Goal: Feedback & Contribution: Contribute content

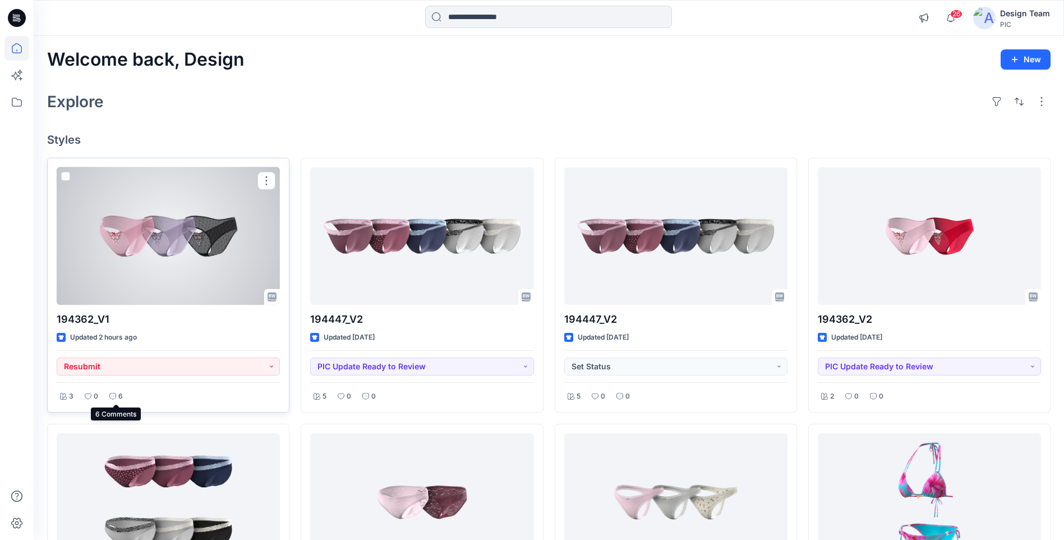
click at [119, 397] on p "6" at bounding box center [120, 396] width 4 height 12
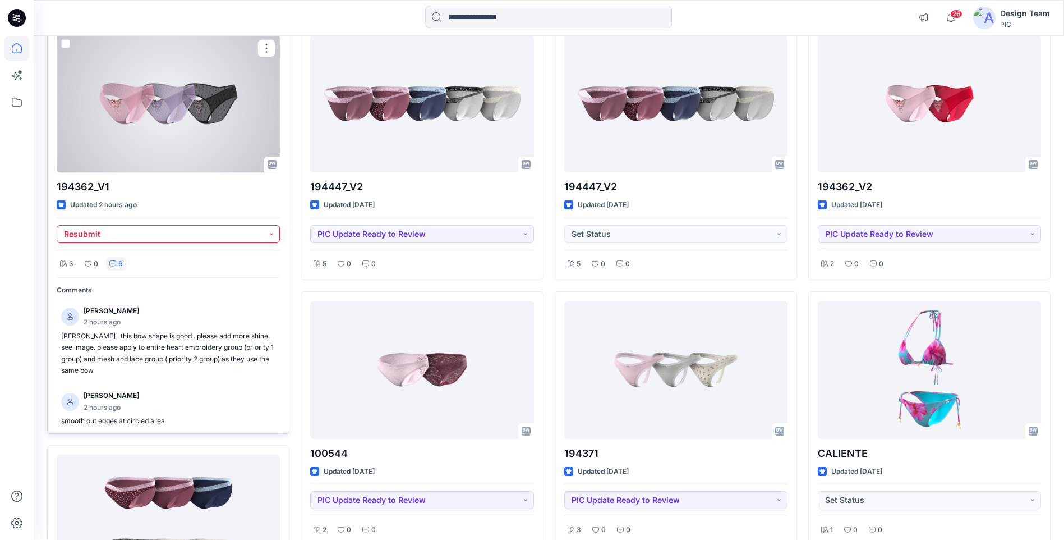
scroll to position [112, 0]
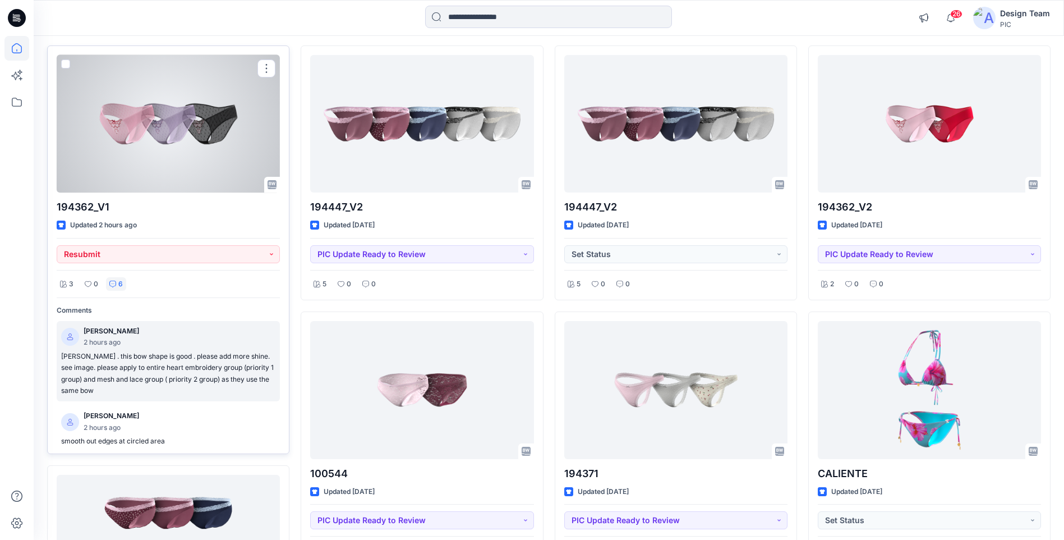
click at [187, 373] on p "Kapila Kothalawala . this bow shape is good . please add more shine. see image.…" at bounding box center [168, 374] width 214 height 46
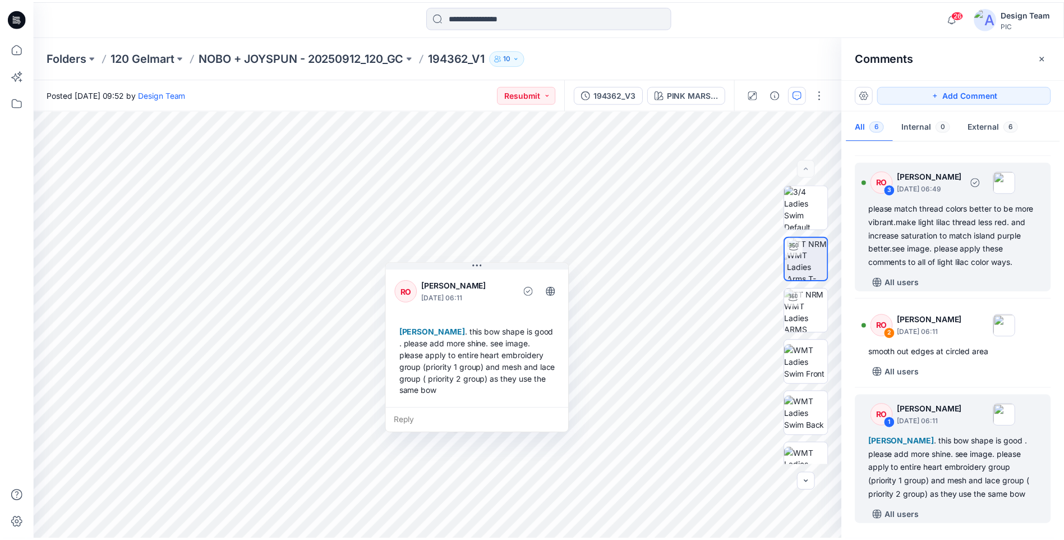
scroll to position [311, 0]
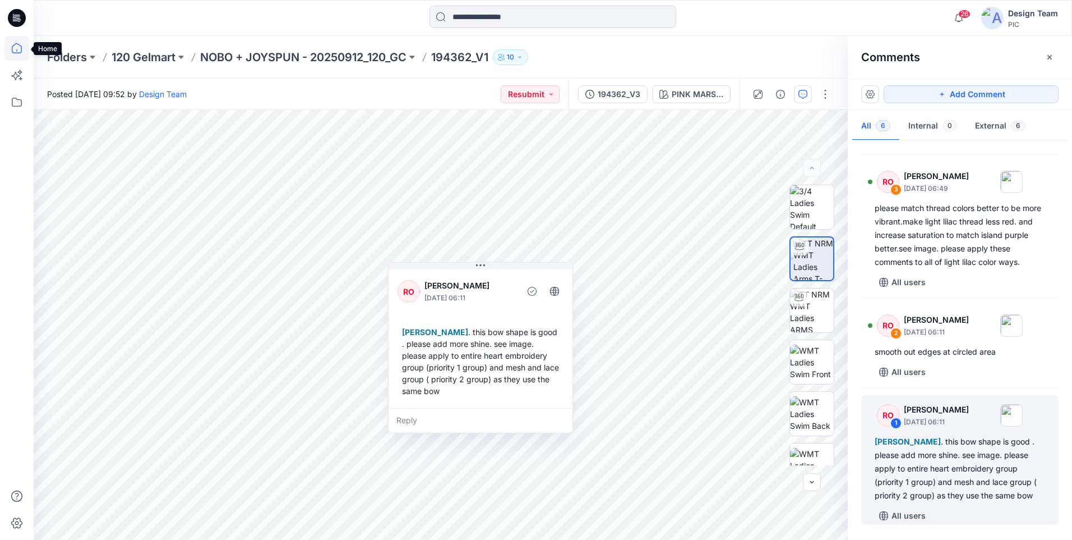
click at [15, 59] on icon at bounding box center [16, 48] width 25 height 25
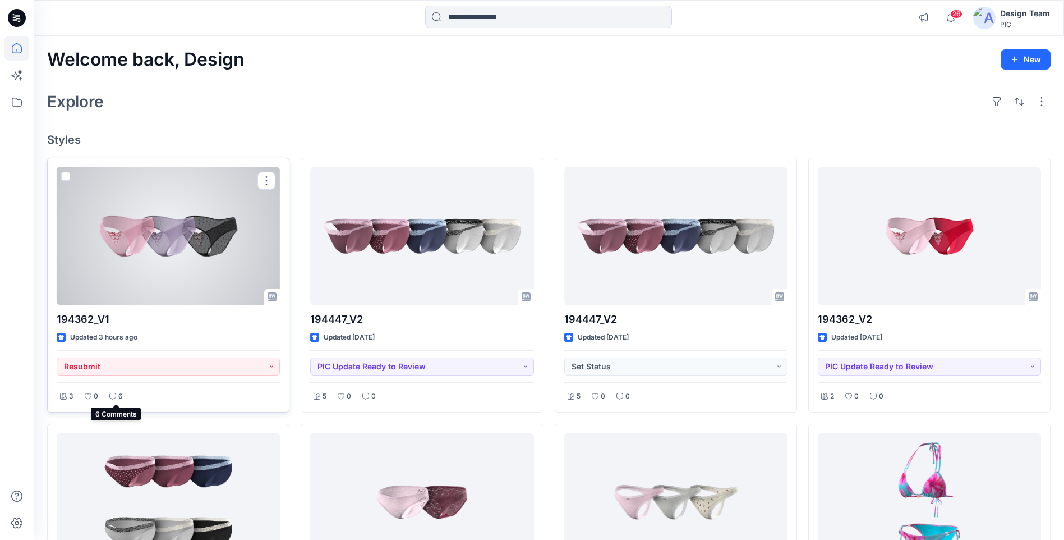
click at [120, 395] on p "6" at bounding box center [120, 396] width 4 height 12
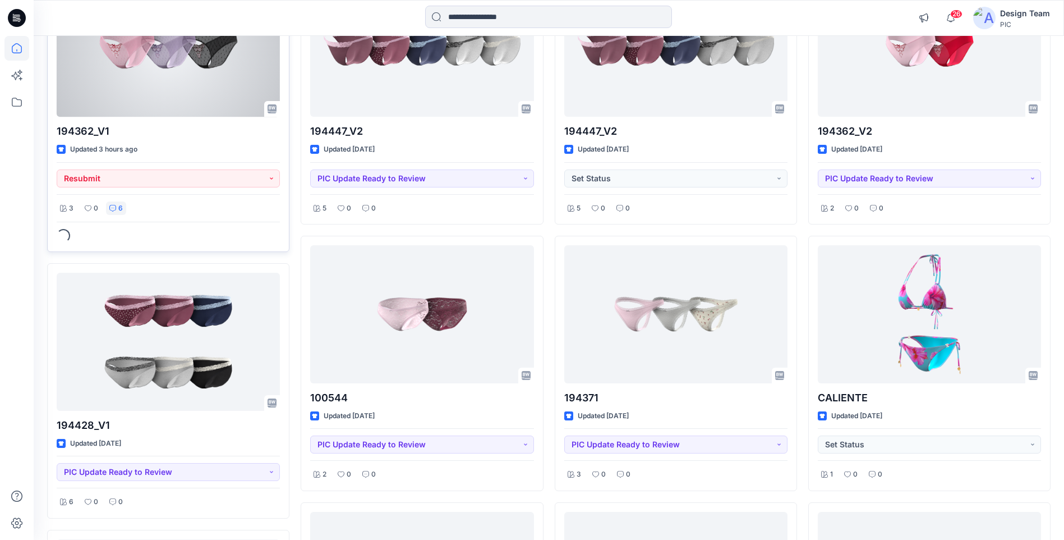
scroll to position [224, 0]
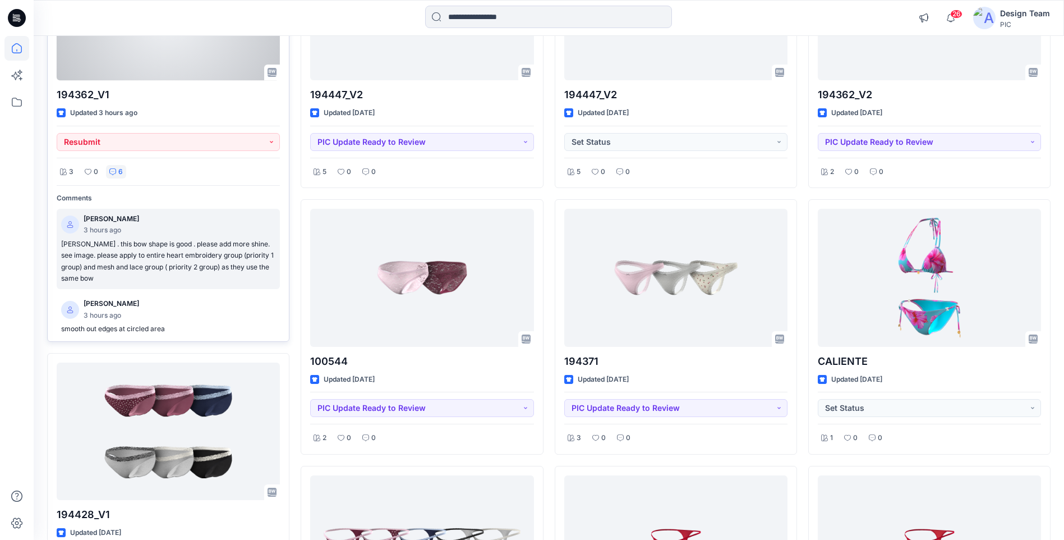
click at [148, 258] on p "Kapila Kothalawala . this bow shape is good . please add more shine. see image.…" at bounding box center [168, 261] width 214 height 46
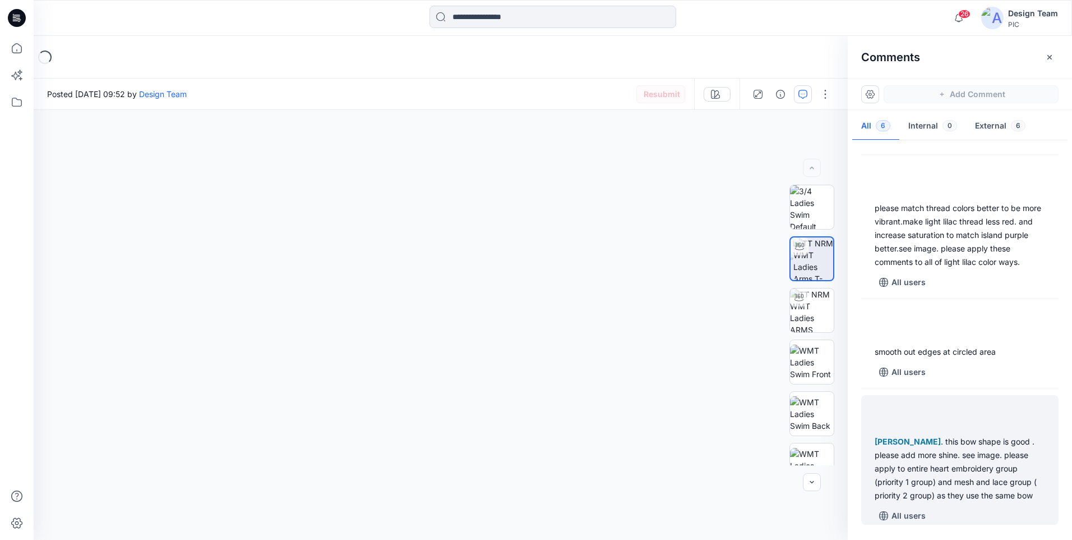
scroll to position [305, 0]
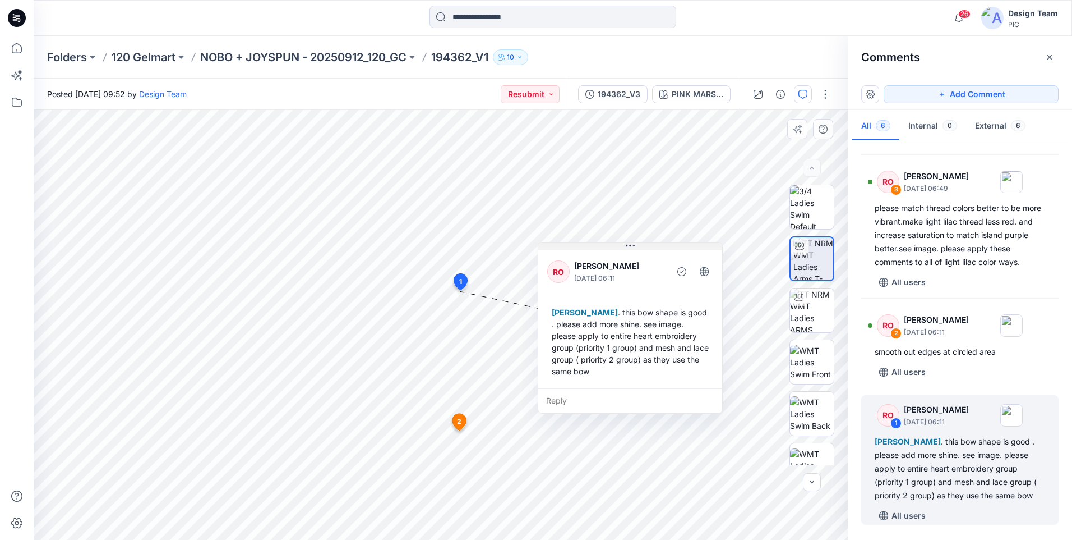
drag, startPoint x: 477, startPoint y: 265, endPoint x: 627, endPoint y: 246, distance: 151.0
click at [627, 246] on icon at bounding box center [630, 246] width 9 height 2
click at [611, 98] on div "194362_V3" at bounding box center [619, 94] width 43 height 12
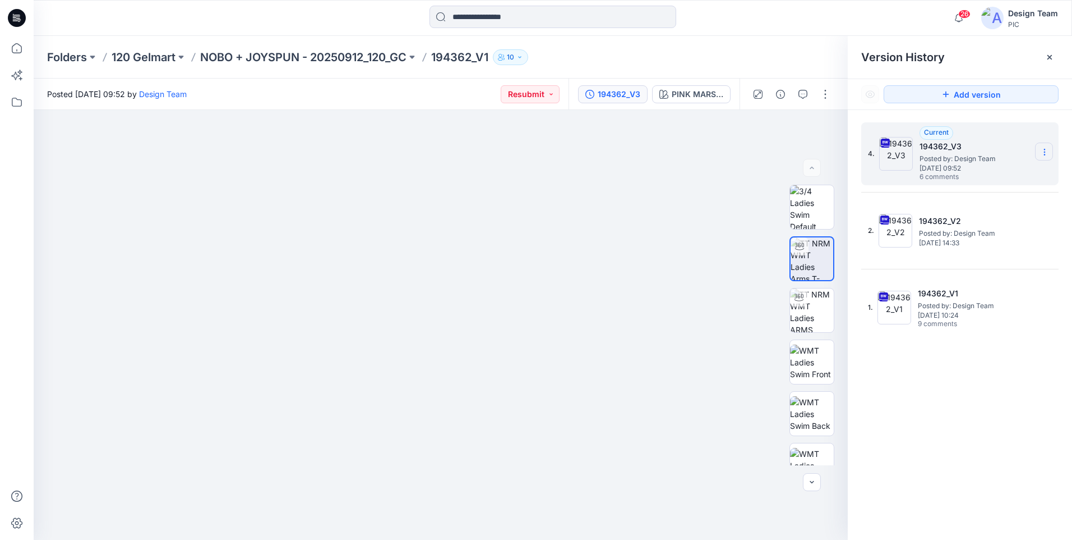
click at [1048, 151] on icon at bounding box center [1044, 152] width 9 height 9
click at [996, 175] on span "Download Source BW File" at bounding box center [988, 173] width 94 height 13
click at [803, 100] on button "button" at bounding box center [803, 94] width 18 height 18
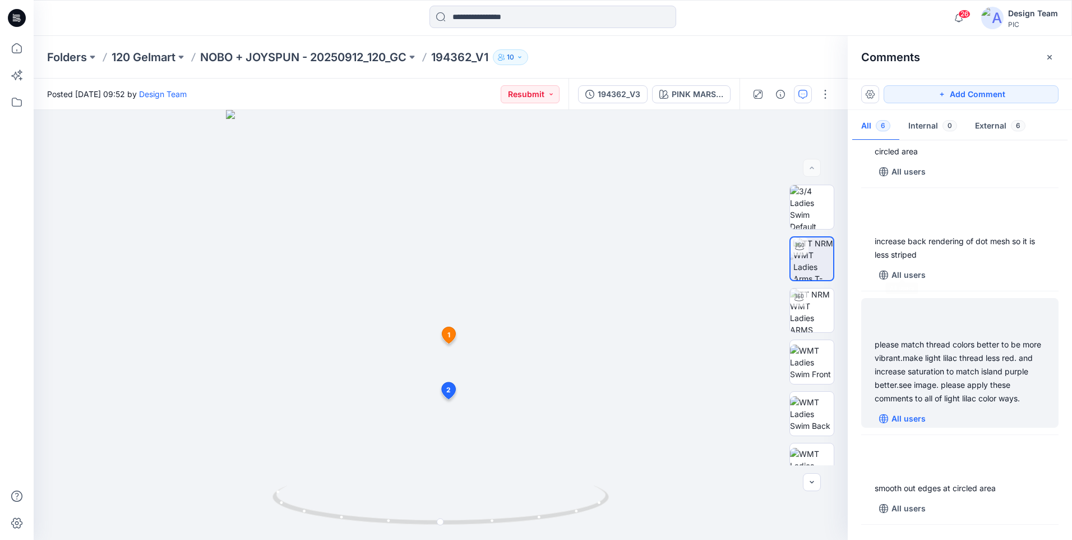
scroll to position [311, 0]
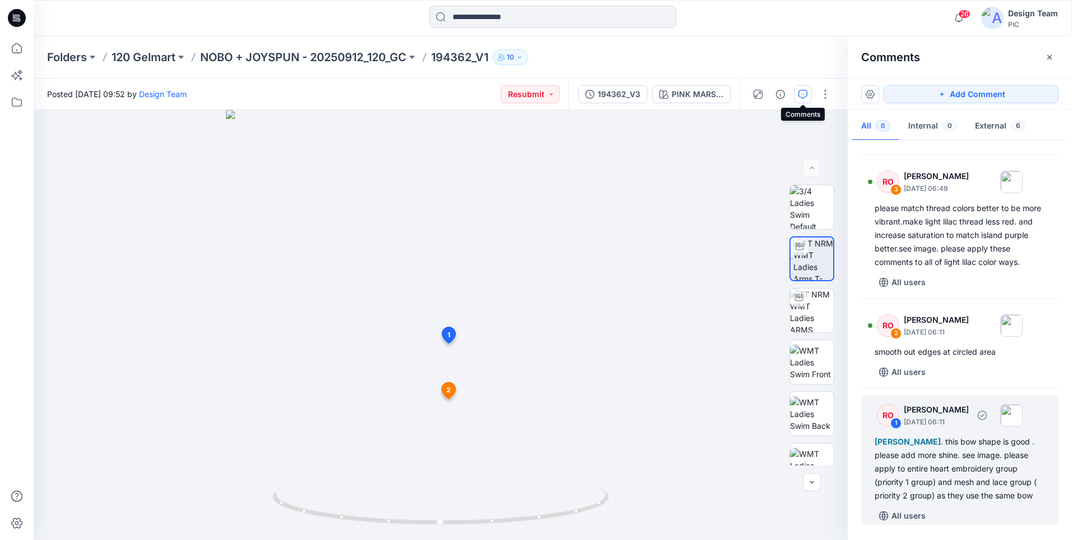
click at [929, 472] on div "Kapila Kothalawala . this bow shape is good . please add more shine. see image.…" at bounding box center [960, 468] width 171 height 67
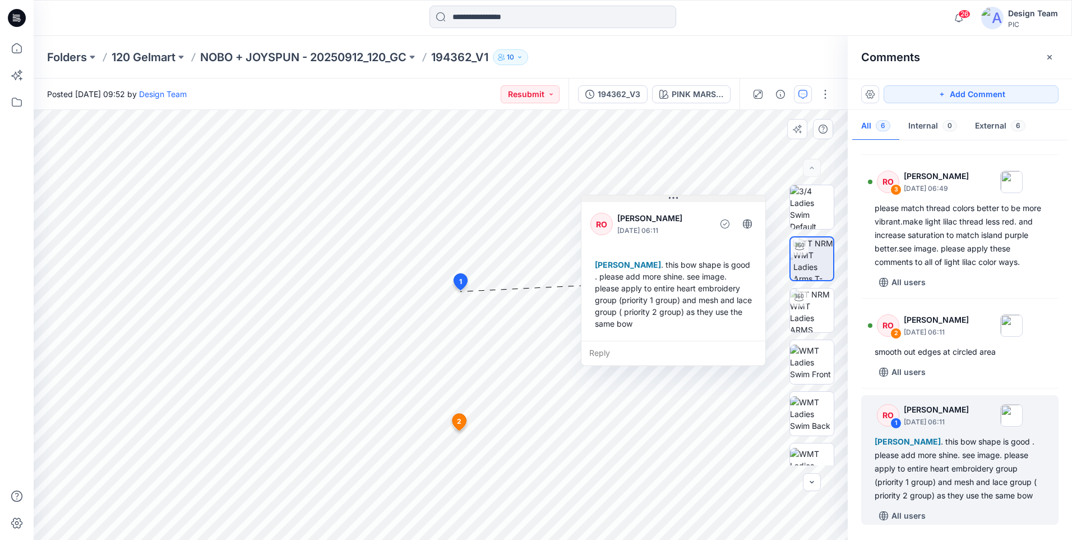
drag, startPoint x: 475, startPoint y: 268, endPoint x: 668, endPoint y: 200, distance: 204.4
click at [668, 200] on button at bounding box center [674, 198] width 184 height 7
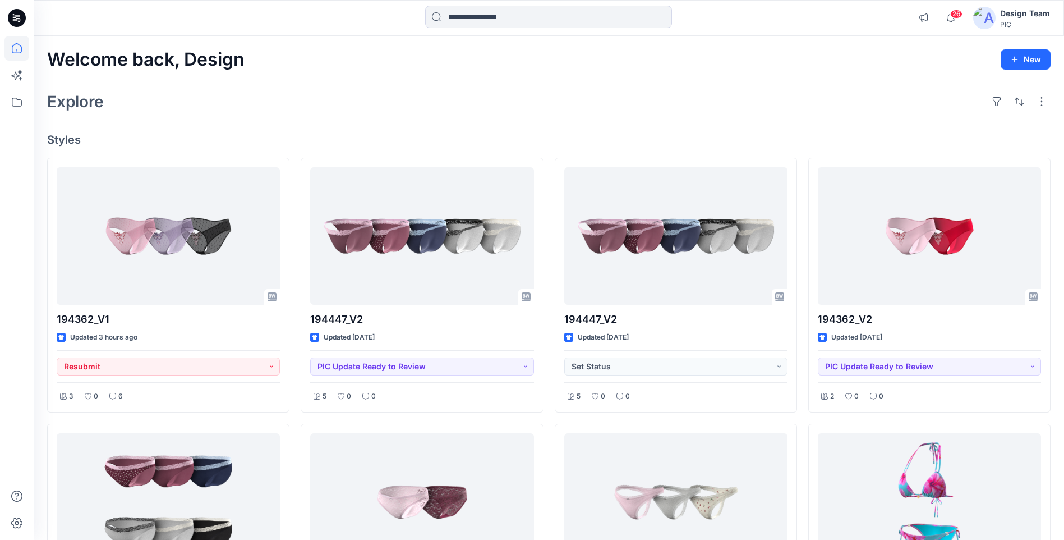
scroll to position [393, 0]
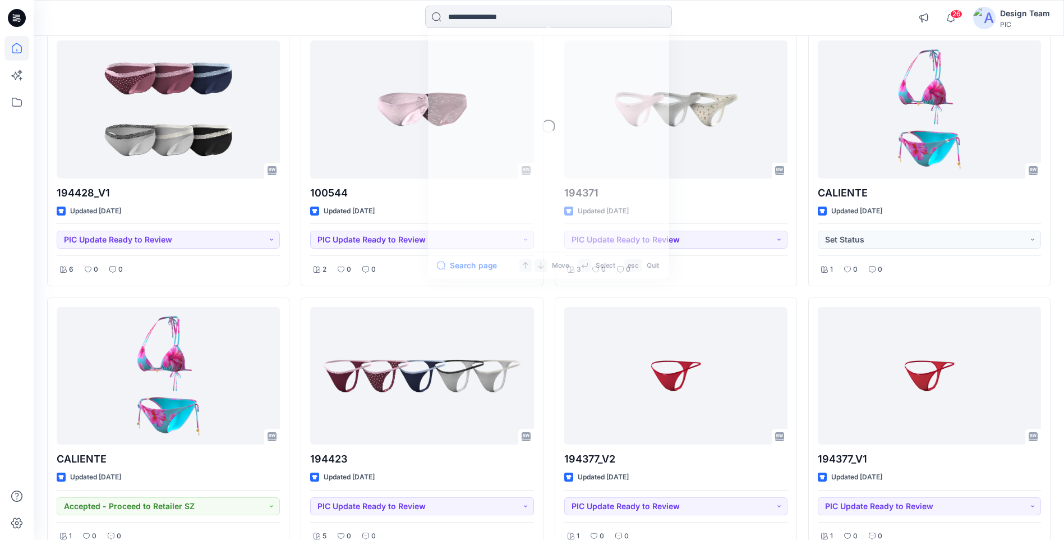
click at [461, 16] on input at bounding box center [548, 17] width 247 height 22
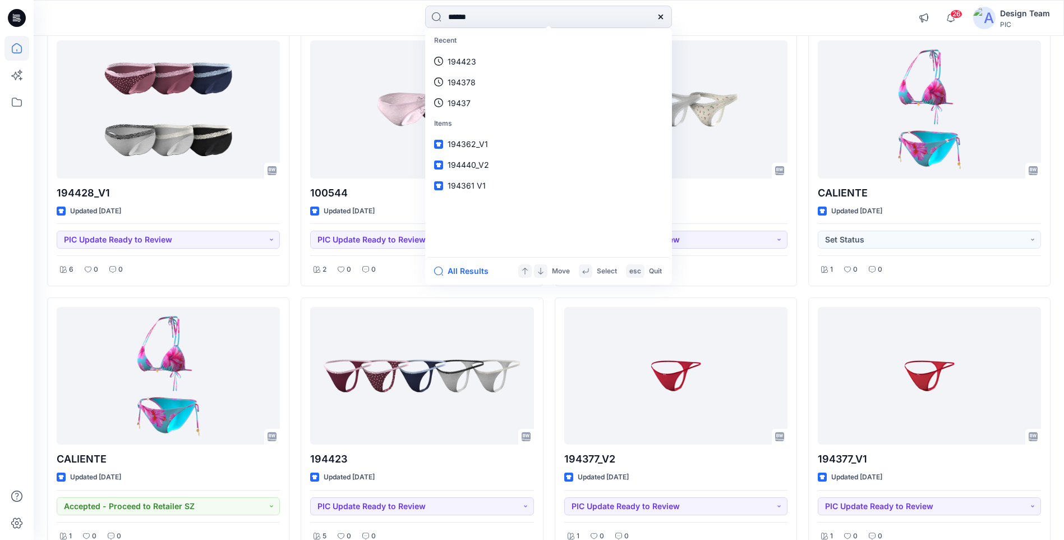
type input "******"
click at [476, 269] on button "All Results" at bounding box center [465, 270] width 62 height 13
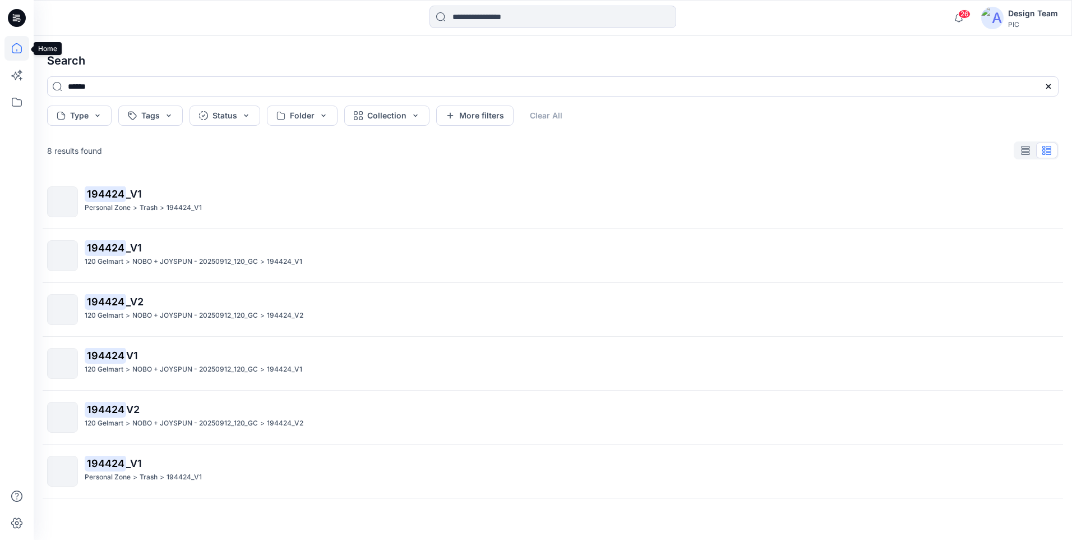
click at [19, 46] on icon at bounding box center [16, 48] width 25 height 25
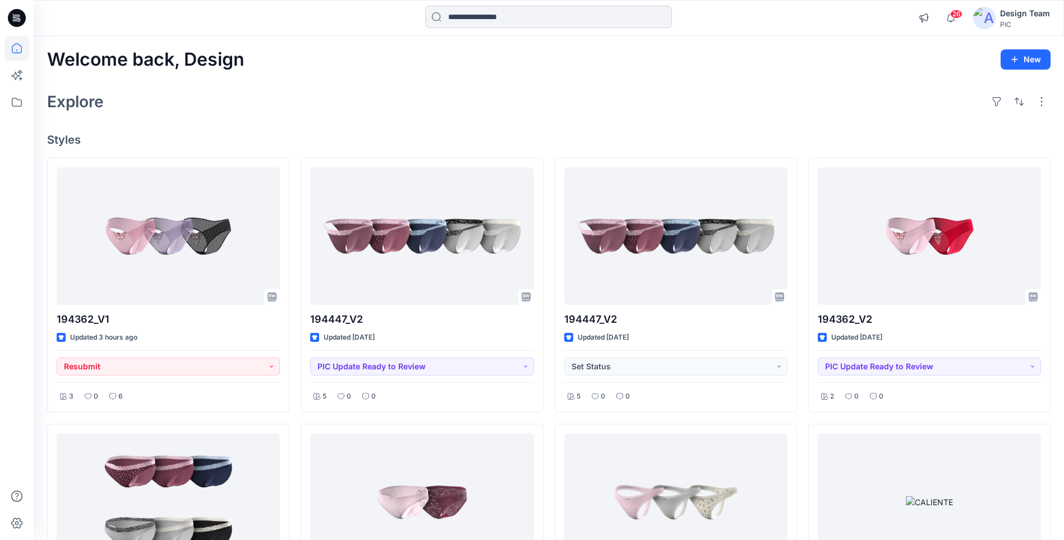
click at [477, 24] on input at bounding box center [548, 17] width 247 height 22
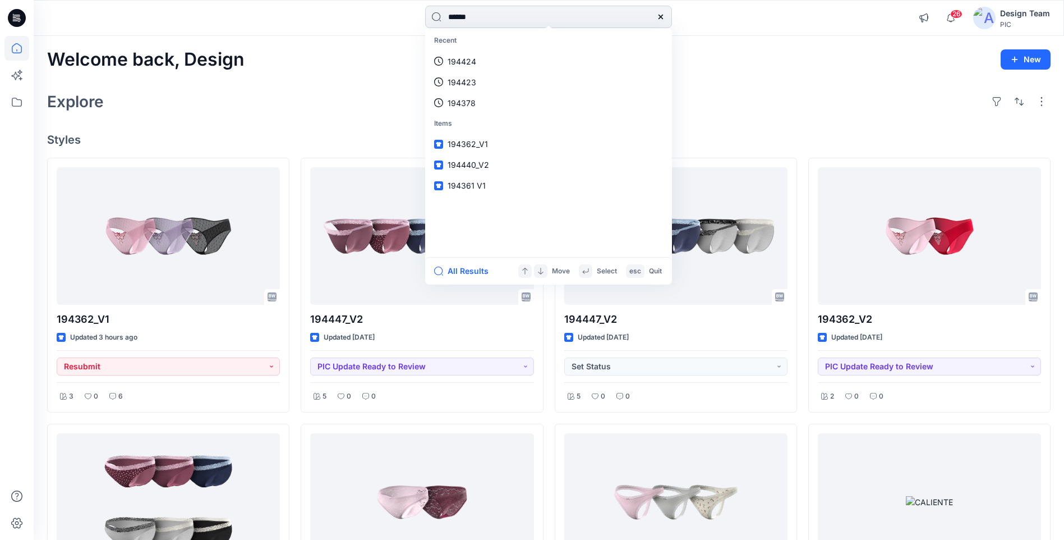
type input "******"
click at [473, 270] on button "All Results" at bounding box center [465, 270] width 62 height 13
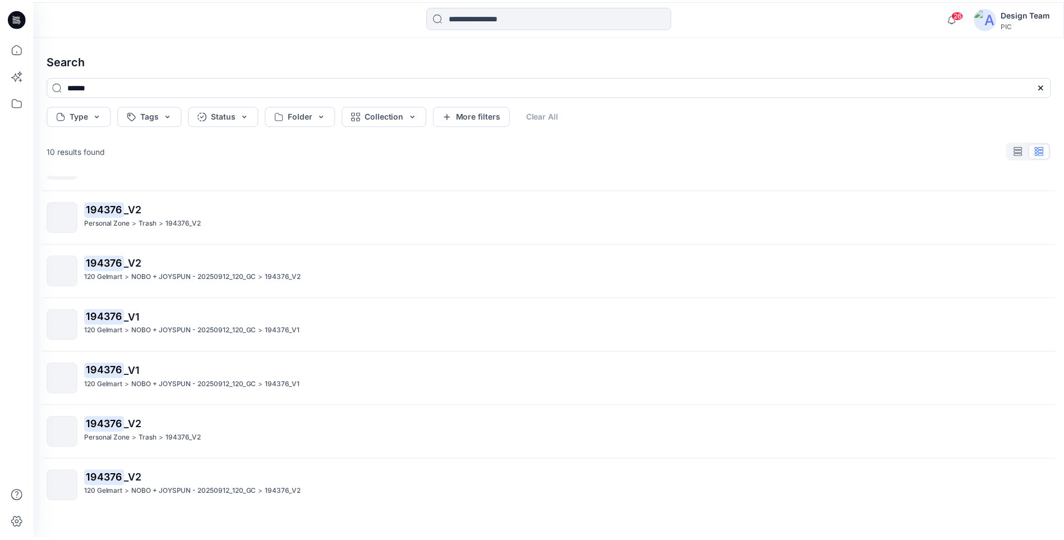
scroll to position [210, 0]
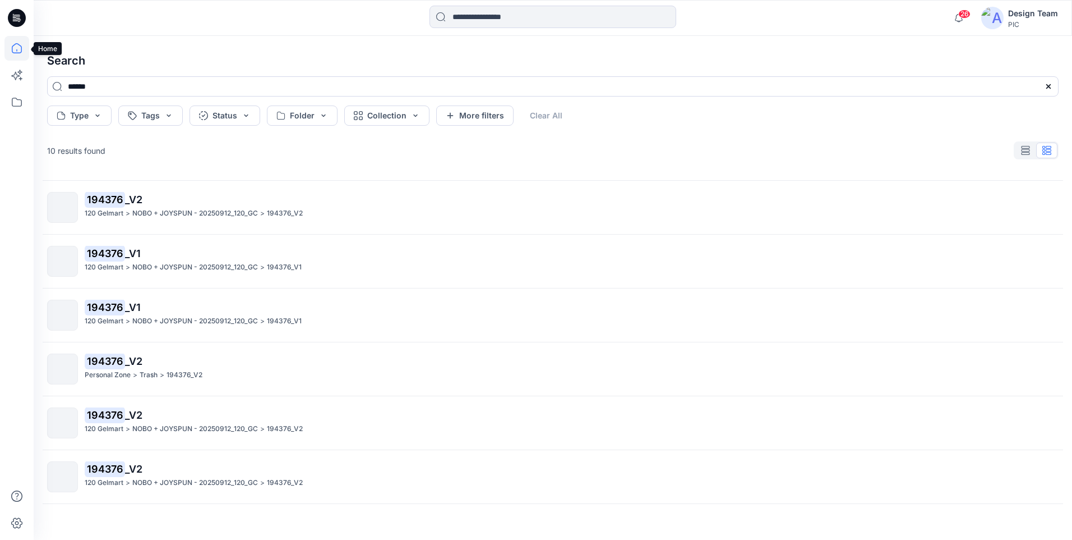
click at [17, 53] on icon at bounding box center [17, 48] width 10 height 10
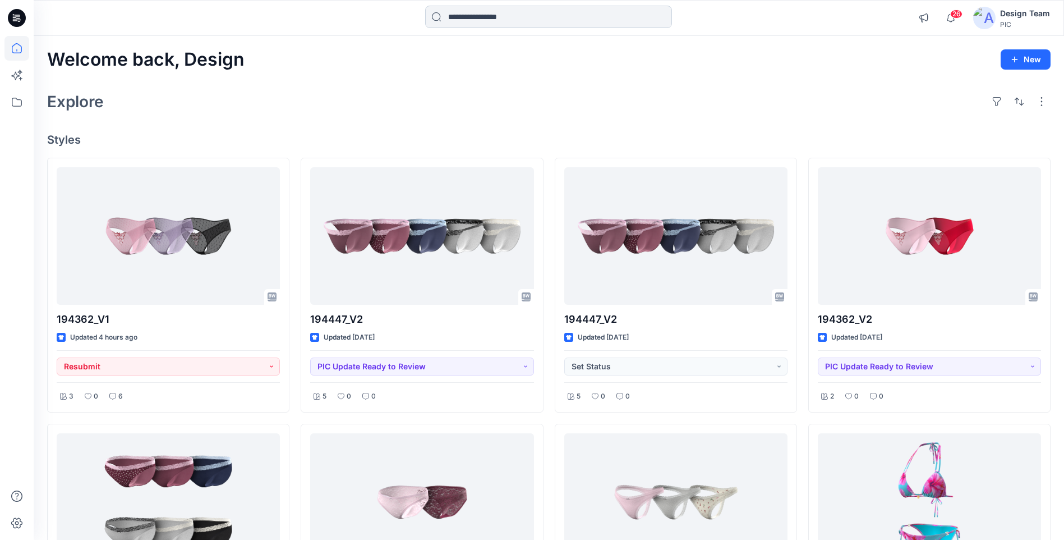
click at [496, 22] on input at bounding box center [548, 17] width 247 height 22
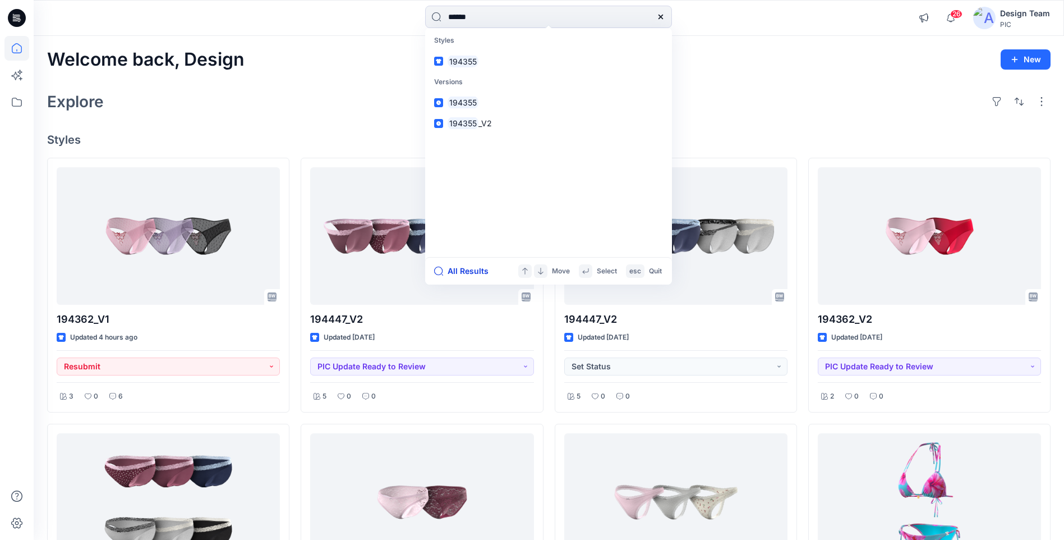
type input "******"
click at [485, 270] on button "All Results" at bounding box center [465, 270] width 62 height 13
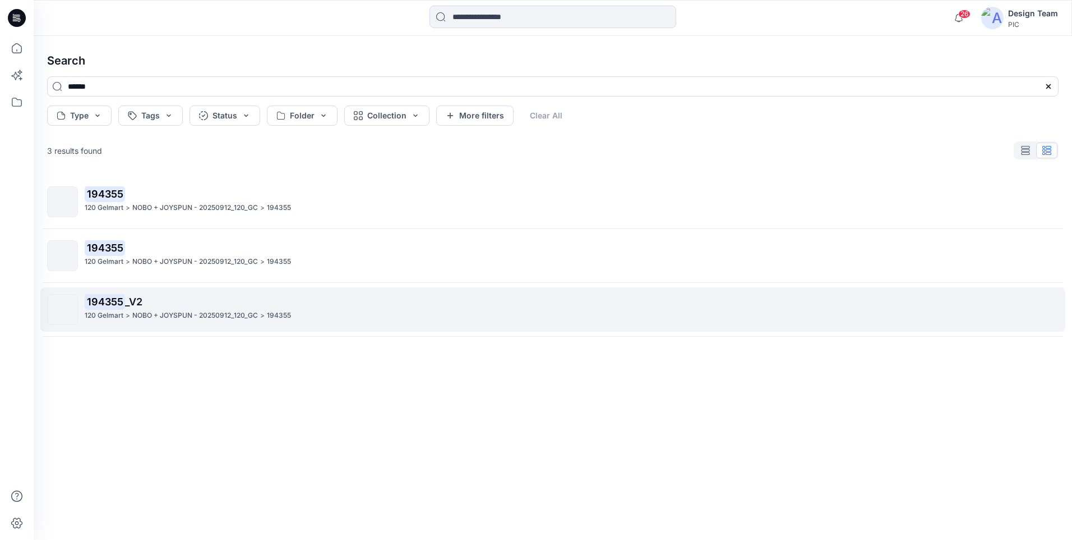
click at [137, 310] on p "NOBO + JOYSPUN - 20250912_120_GC" at bounding box center [195, 316] width 126 height 12
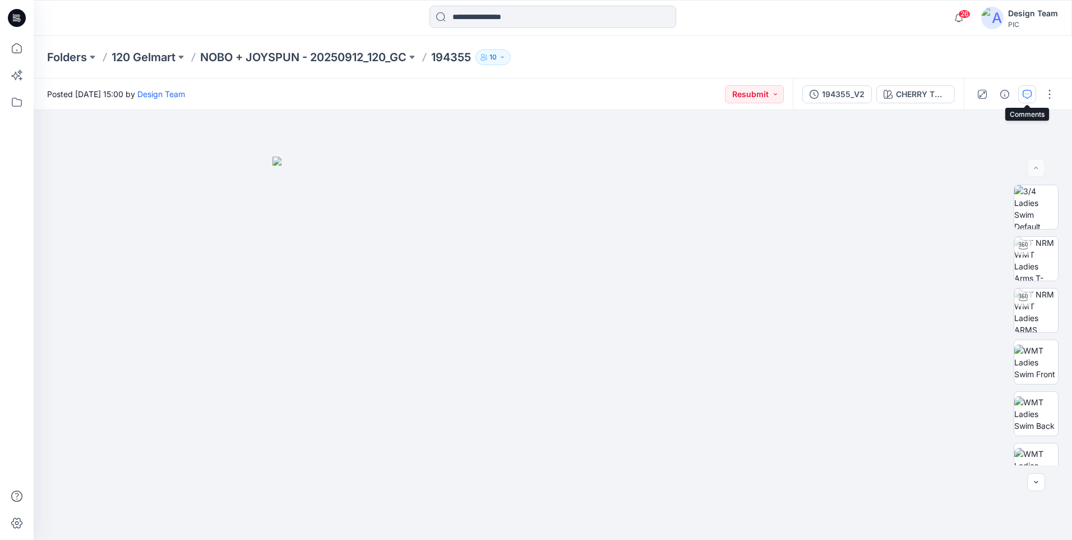
click at [1026, 96] on icon "button" at bounding box center [1027, 94] width 9 height 9
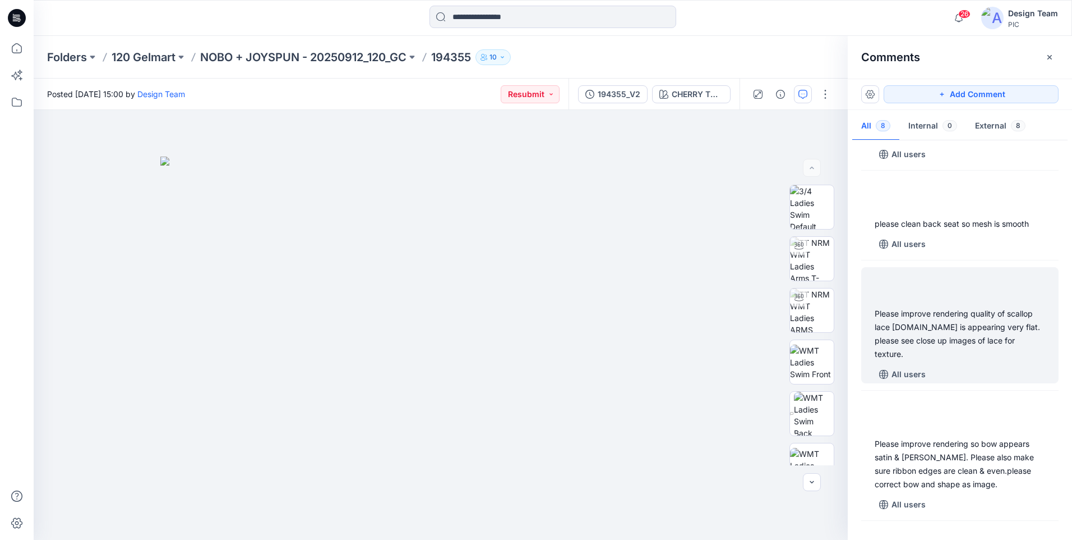
scroll to position [491, 0]
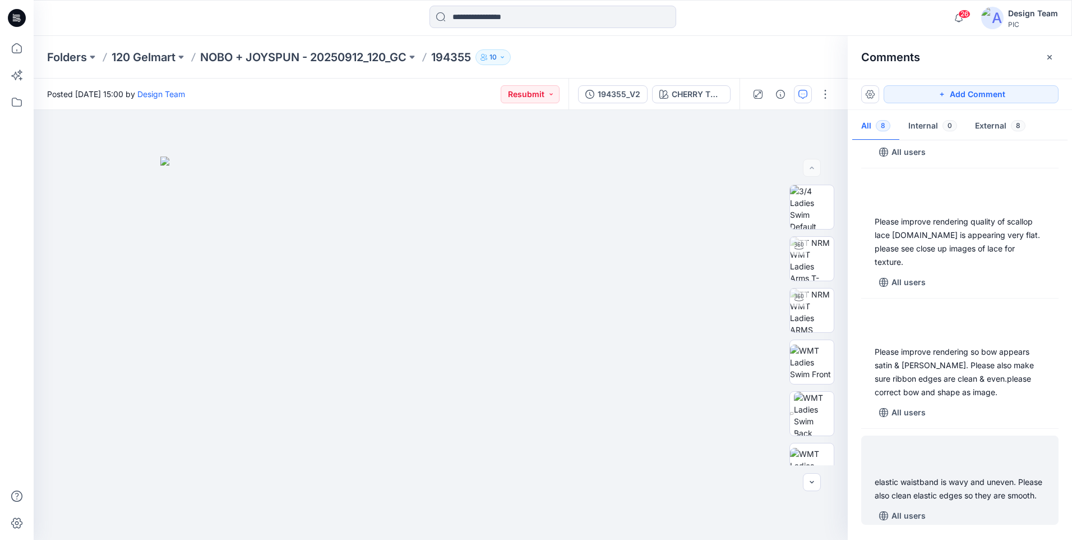
click at [936, 485] on div "elastic waistband is wavy and uneven. Please also clean elastic edges so they a…" at bounding box center [960, 488] width 171 height 27
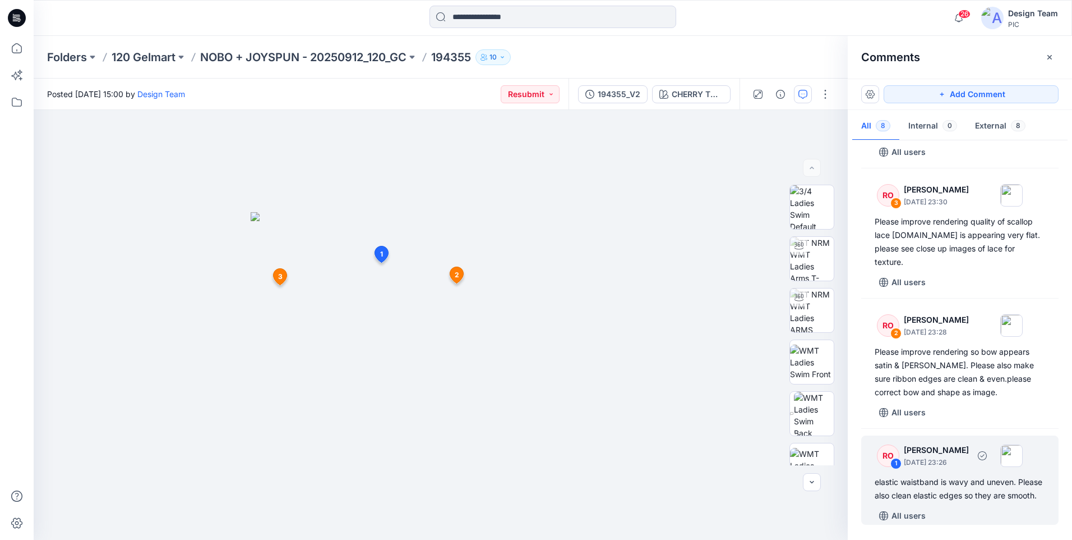
click at [977, 475] on div "elastic waistband is wavy and uneven. Please also clean elastic edges so they a…" at bounding box center [960, 488] width 171 height 27
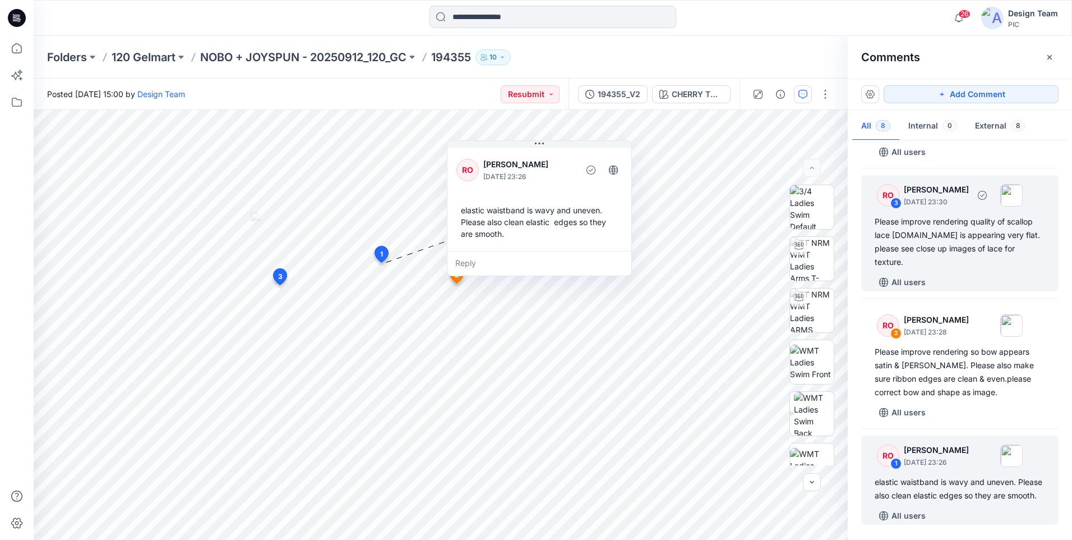
click at [916, 248] on div "Please improve rendering quality of scallop lace trim.It is appearing very flat…" at bounding box center [960, 242] width 171 height 54
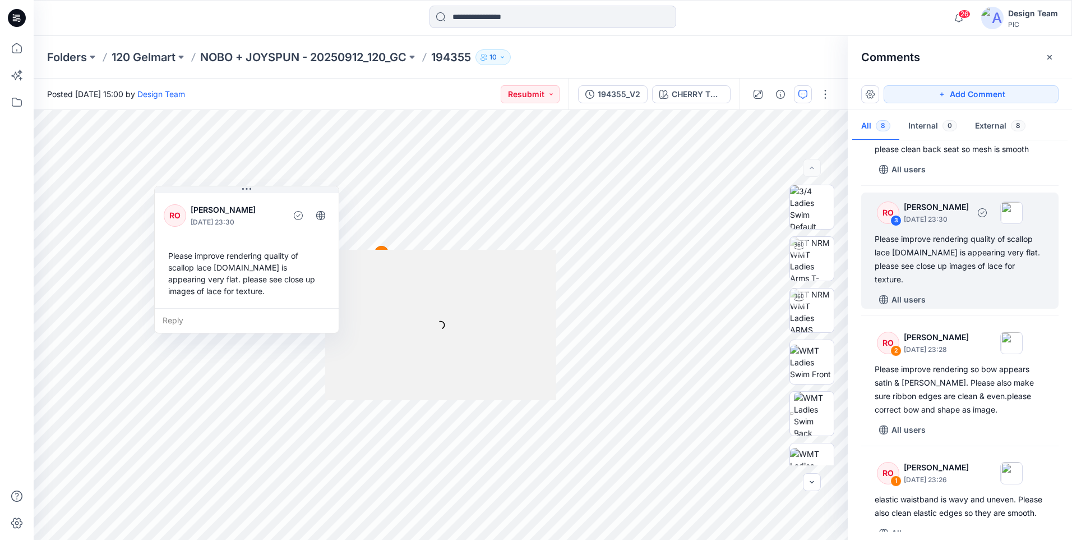
scroll to position [435, 0]
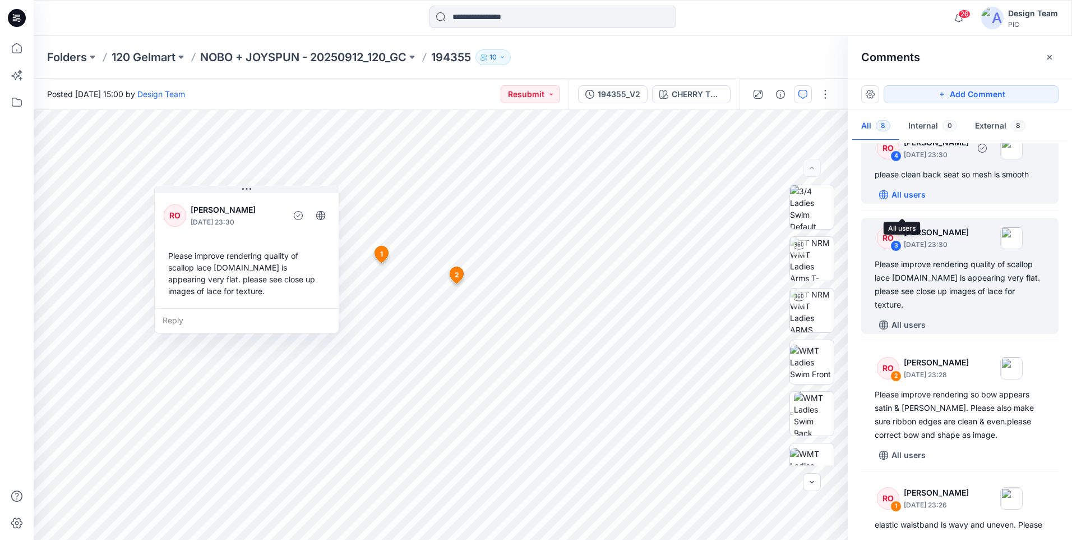
click at [928, 204] on button "All users" at bounding box center [903, 195] width 56 height 18
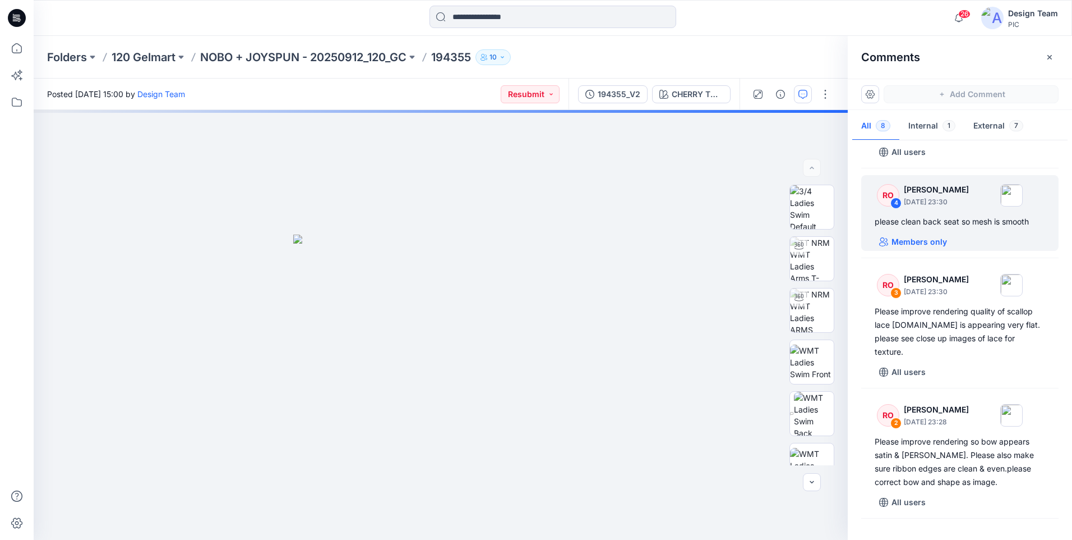
scroll to position [321, 0]
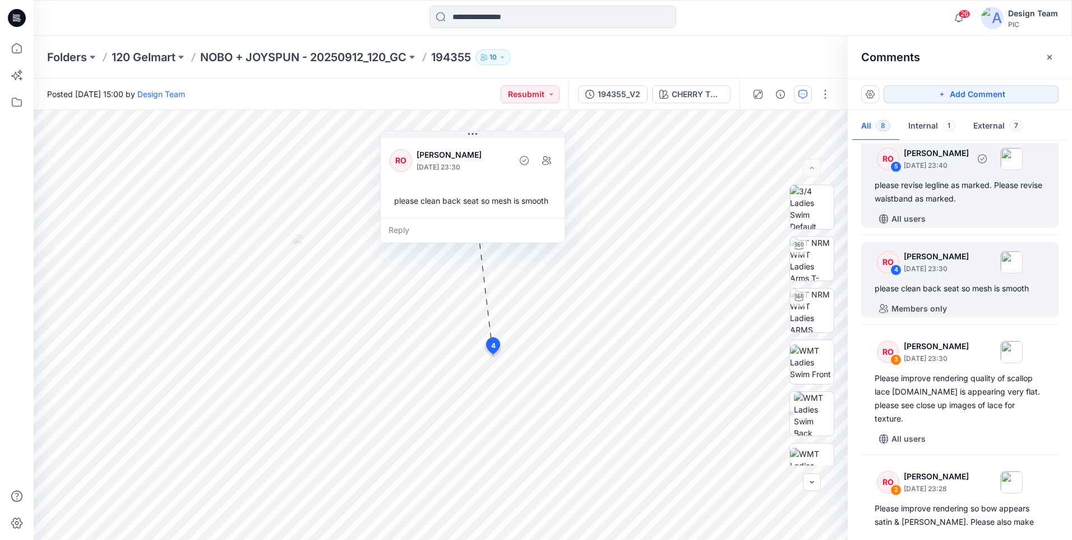
click at [922, 219] on div "RO 5 Raquel Ortiz October 02, 2025 23:40 please revise legline as marked. Pleas…" at bounding box center [960, 183] width 197 height 89
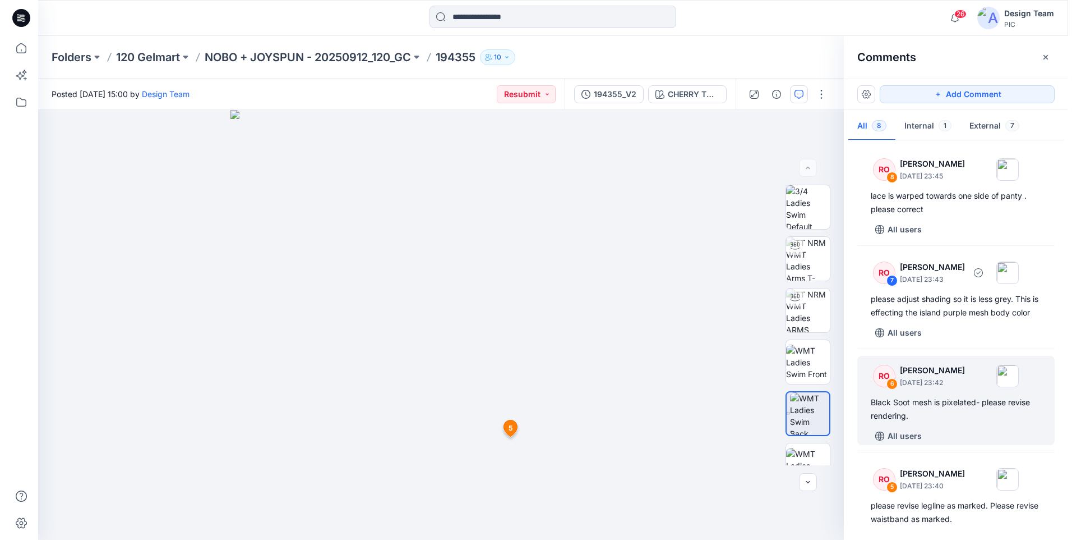
scroll to position [0, 0]
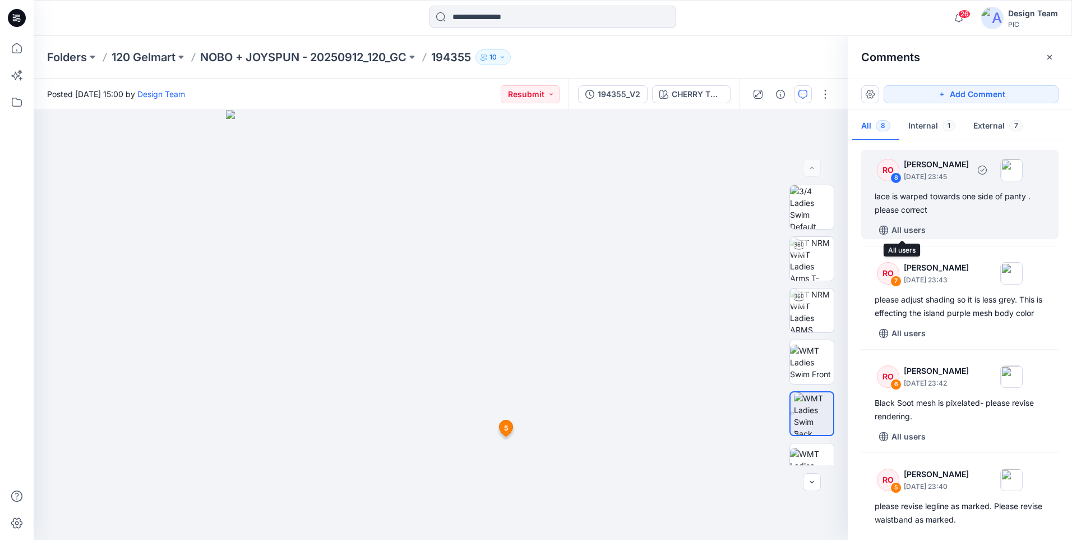
click at [927, 220] on div "RO 8 Raquel Ortiz October 02, 2025 23:45 lace is warped towards one side of pan…" at bounding box center [960, 194] width 197 height 89
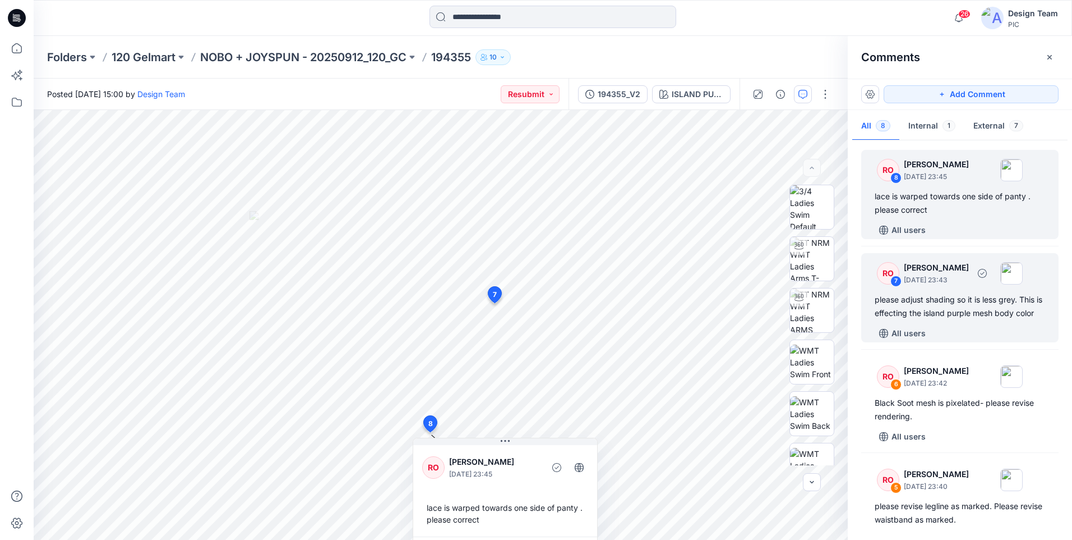
click at [942, 303] on div "please adjust shading so it is less grey. This is effecting the island purple m…" at bounding box center [960, 306] width 171 height 27
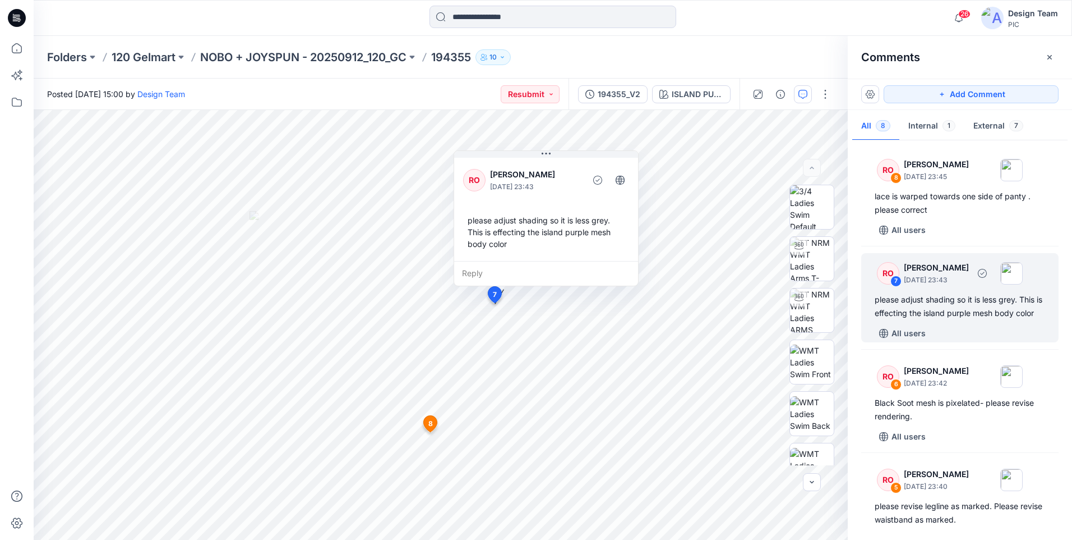
click at [922, 315] on div "please adjust shading so it is less grey. This is effecting the island purple m…" at bounding box center [960, 306] width 171 height 27
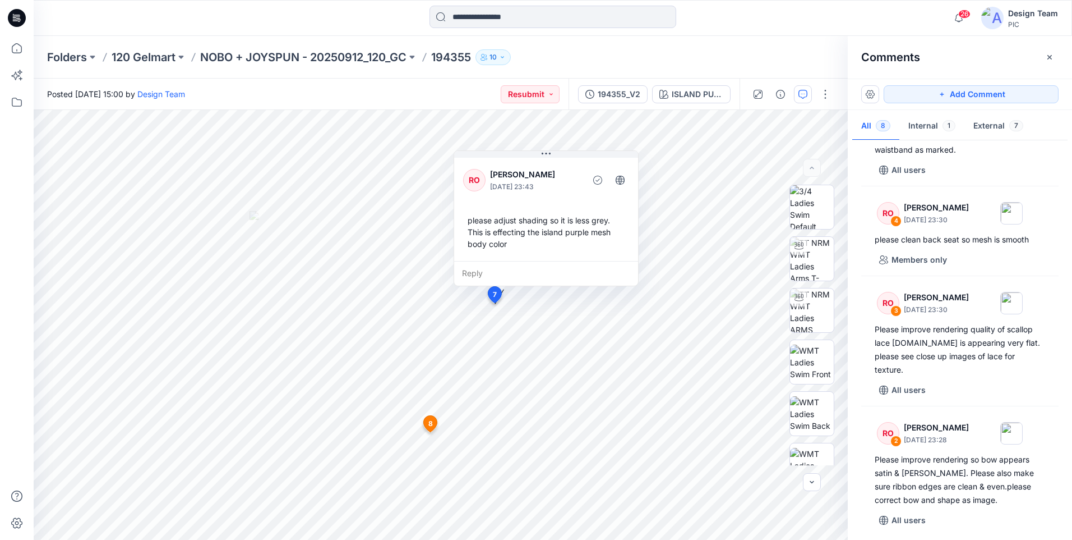
scroll to position [491, 0]
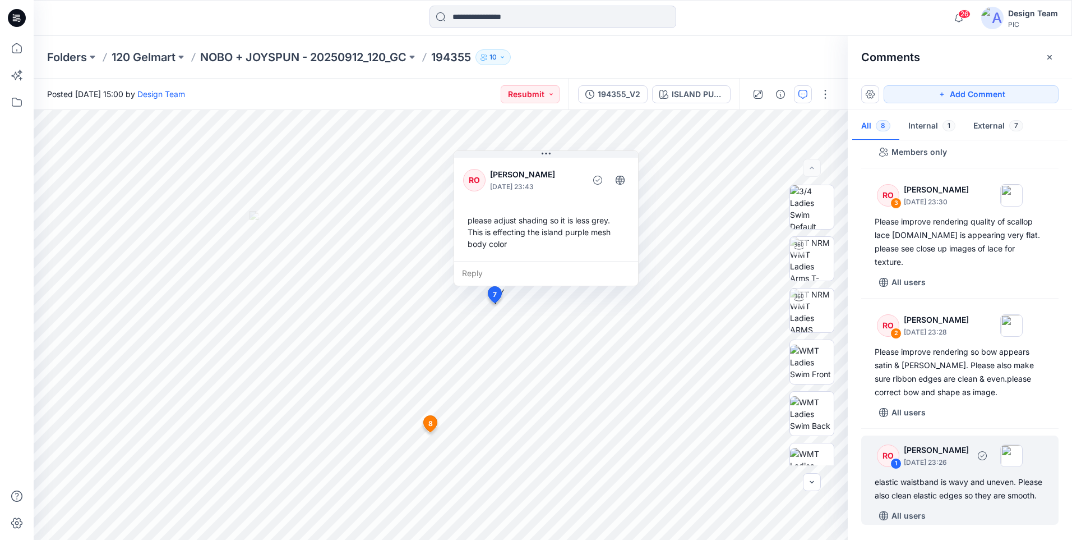
click at [964, 491] on div "elastic waistband is wavy and uneven. Please also clean elastic edges so they a…" at bounding box center [960, 488] width 171 height 27
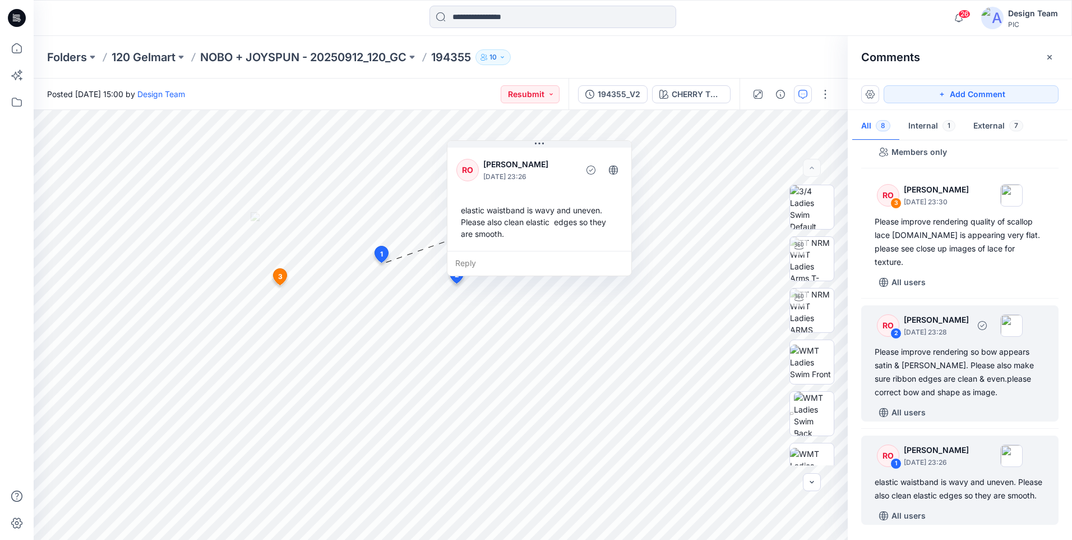
click at [955, 364] on div "Please improve rendering so bow appears satin & shiny. Please also make sure ri…" at bounding box center [960, 372] width 171 height 54
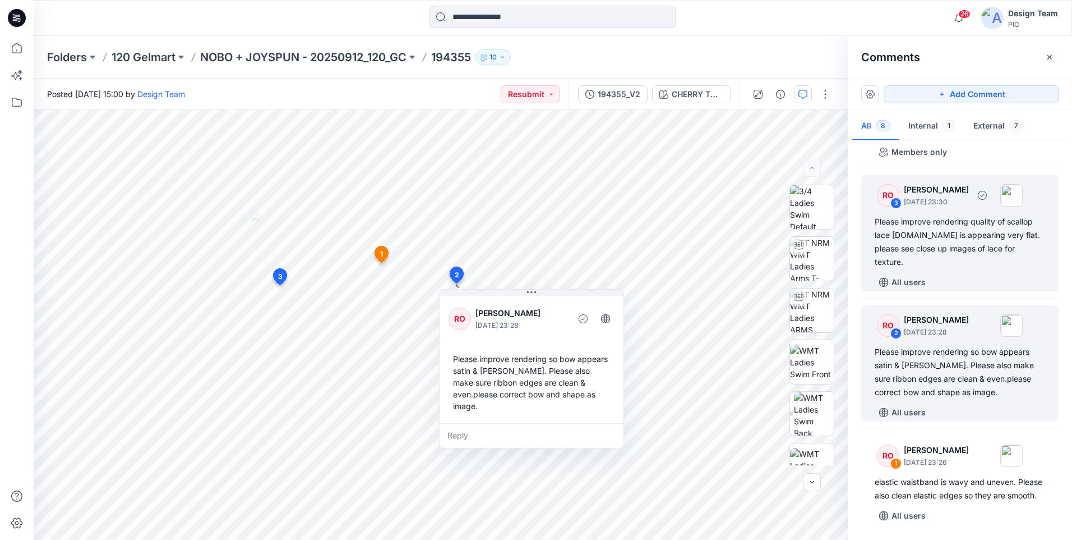
click at [941, 230] on div "Please improve rendering quality of scallop lace trim.It is appearing very flat…" at bounding box center [960, 242] width 171 height 54
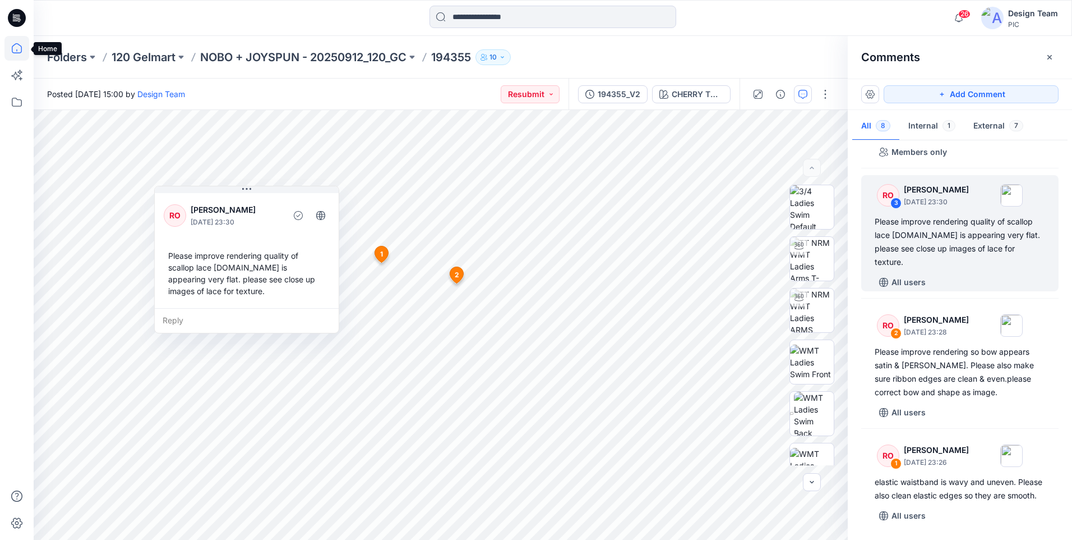
click at [21, 47] on icon at bounding box center [17, 48] width 10 height 10
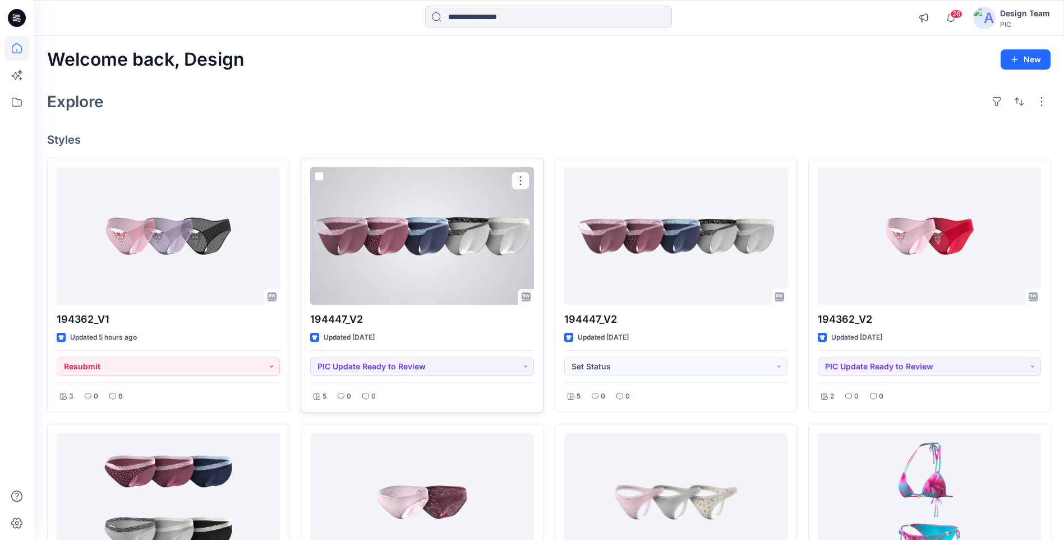
click at [455, 261] on div at bounding box center [421, 235] width 223 height 137
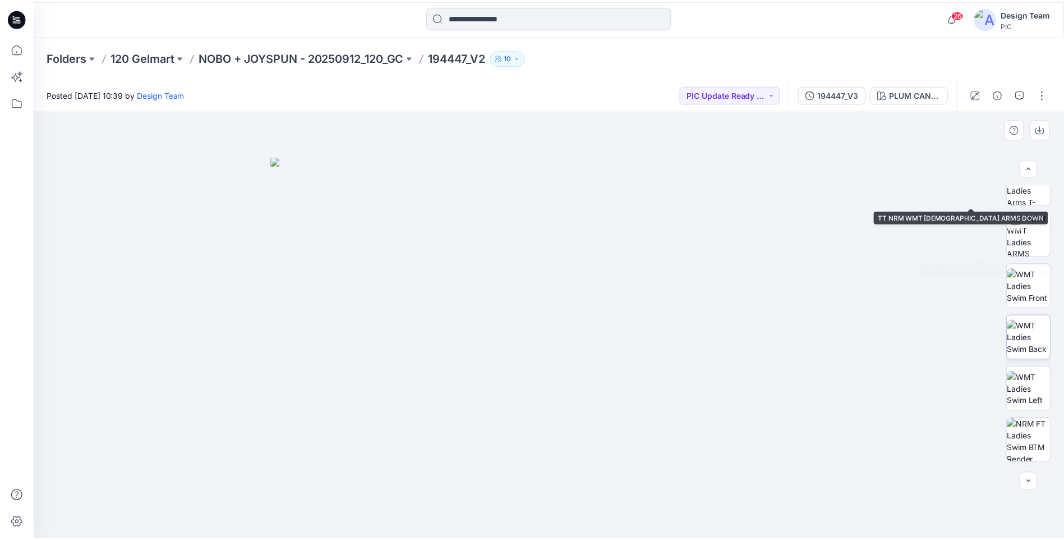
scroll to position [229, 0]
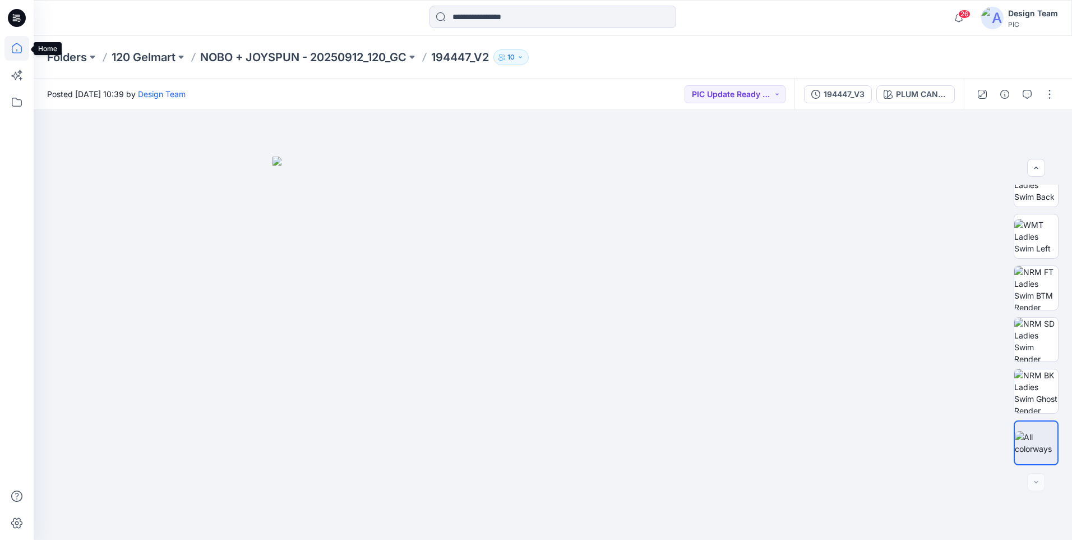
click at [15, 48] on icon at bounding box center [16, 48] width 25 height 25
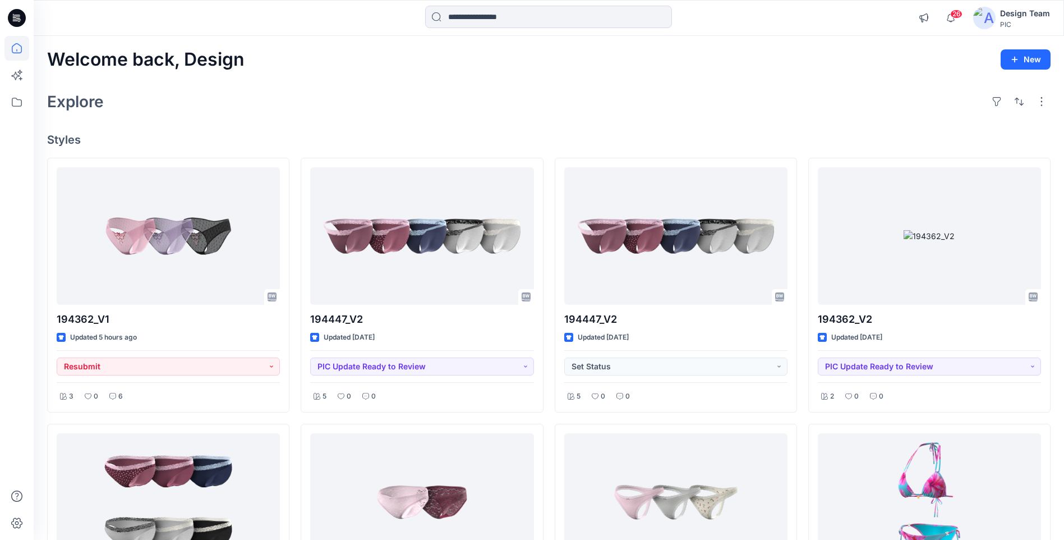
click at [348, 81] on div "Welcome back, Design New Explore Styles 194362_V1 Updated 5 hours ago Resubmit …" at bounding box center [549, 517] width 1030 height 963
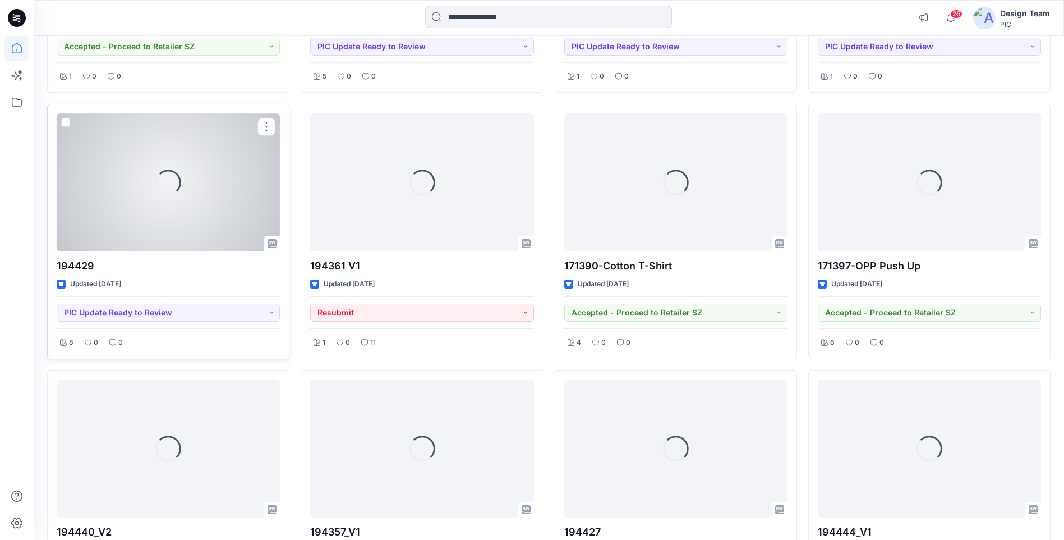
scroll to position [1188, 0]
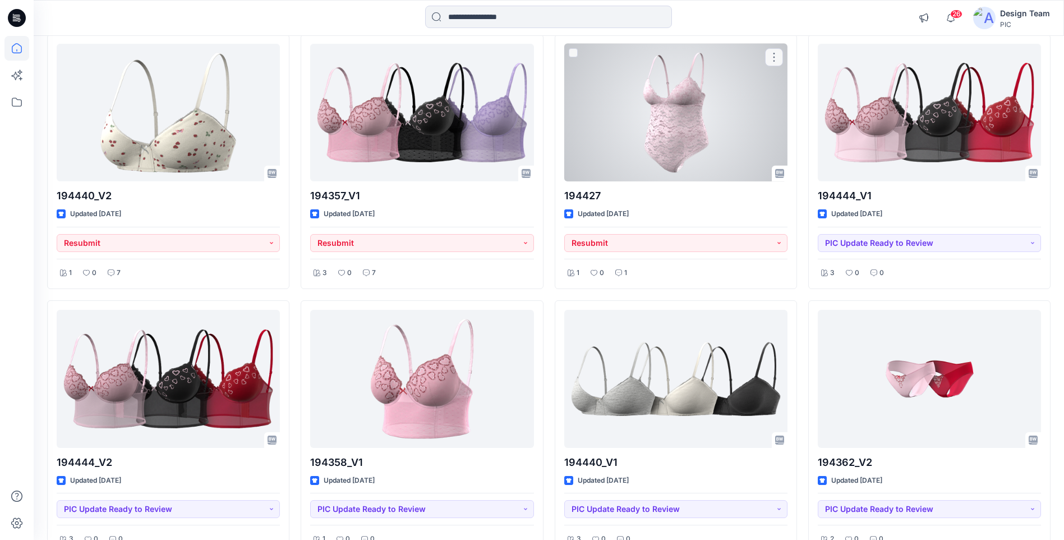
click at [725, 81] on div at bounding box center [675, 112] width 223 height 137
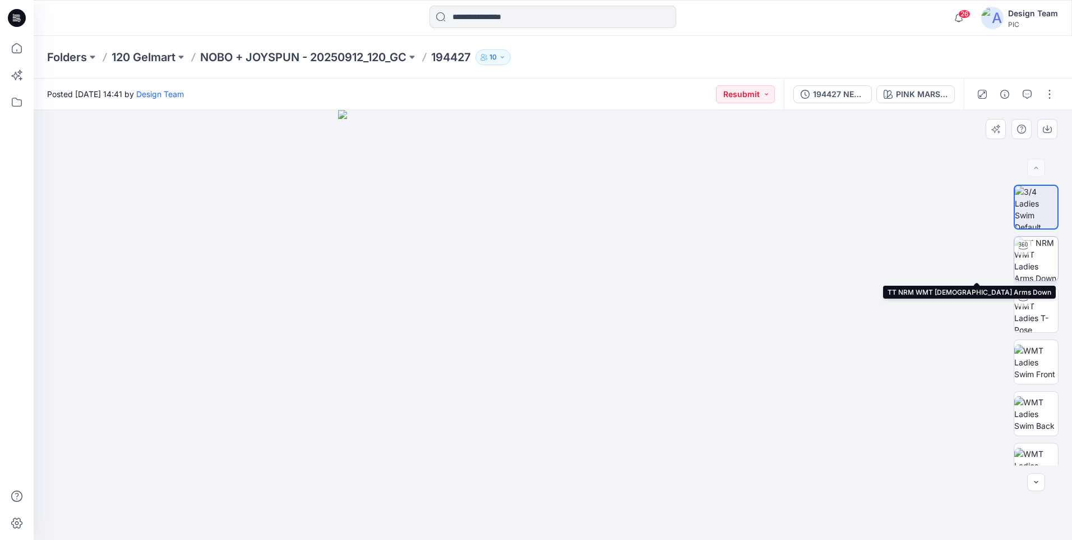
click at [1024, 268] on img at bounding box center [1037, 259] width 44 height 44
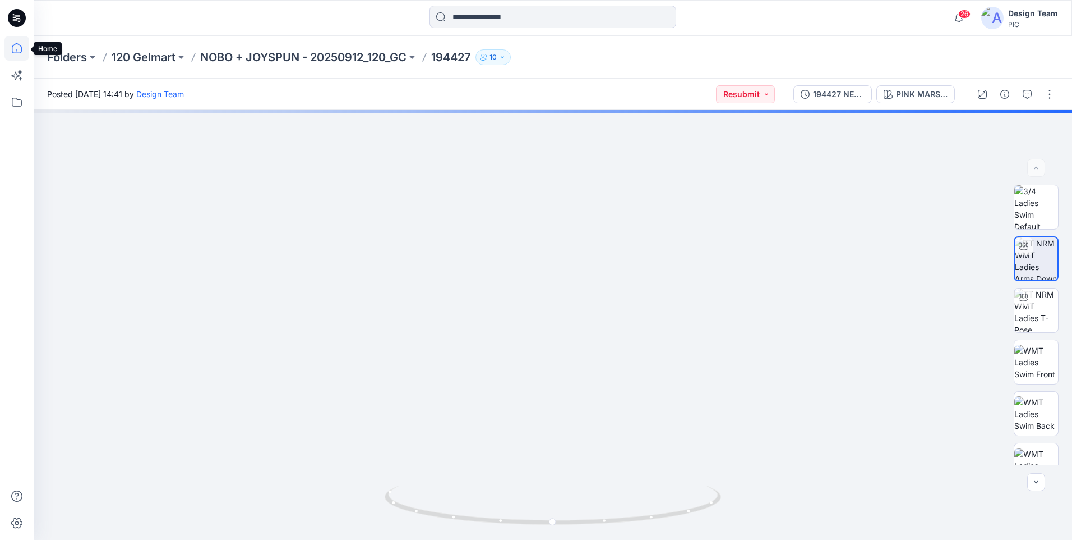
click at [13, 53] on icon at bounding box center [16, 48] width 25 height 25
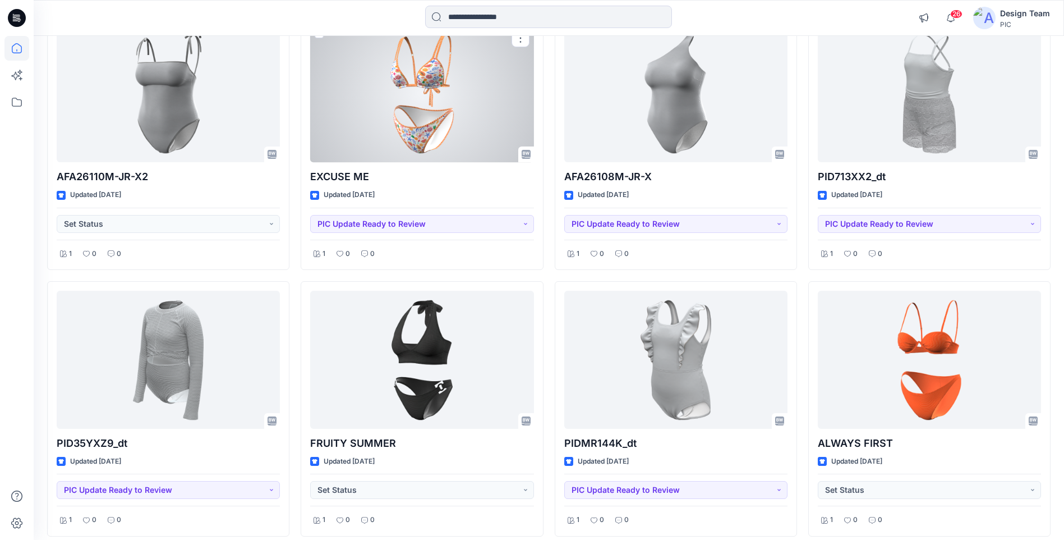
scroll to position [16430, 0]
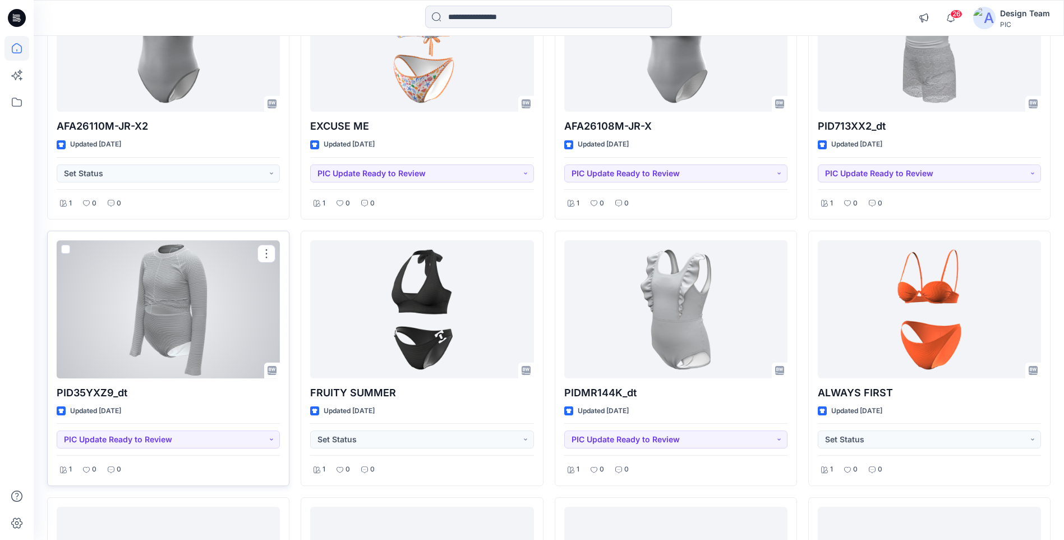
click at [142, 316] on div at bounding box center [168, 308] width 223 height 137
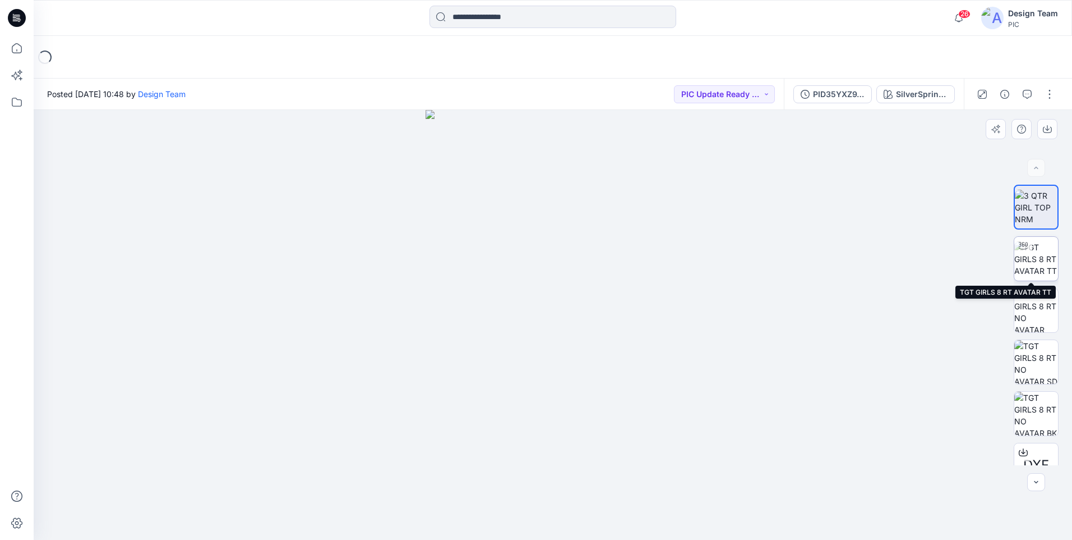
click at [1039, 258] on img at bounding box center [1037, 258] width 44 height 35
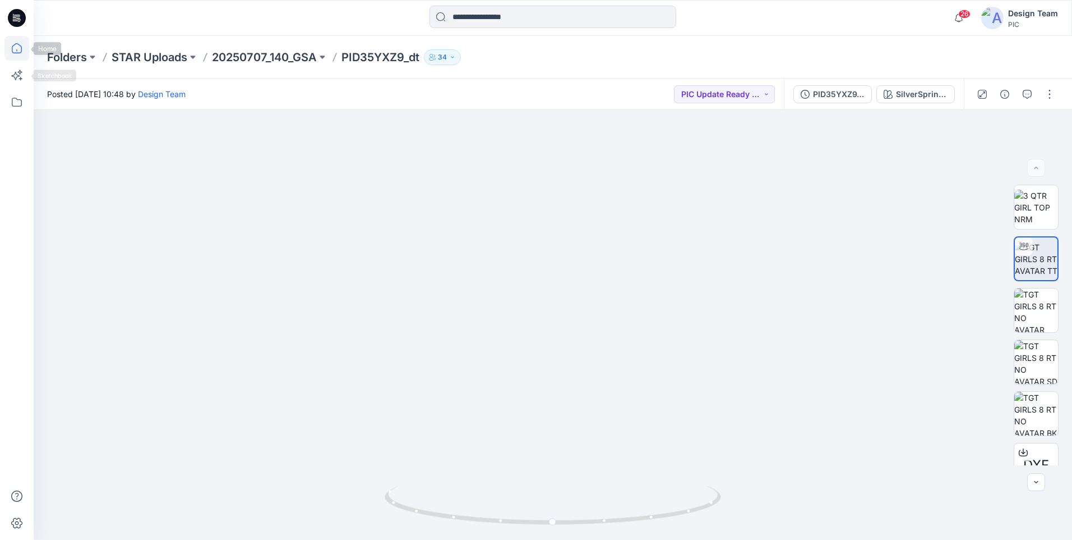
click at [12, 52] on icon at bounding box center [17, 48] width 10 height 10
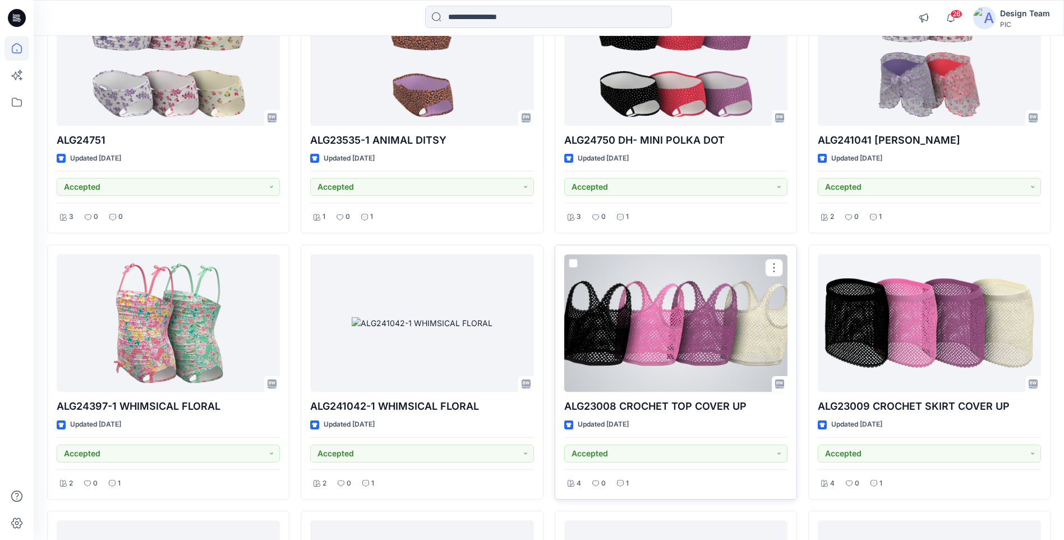
scroll to position [24345, 0]
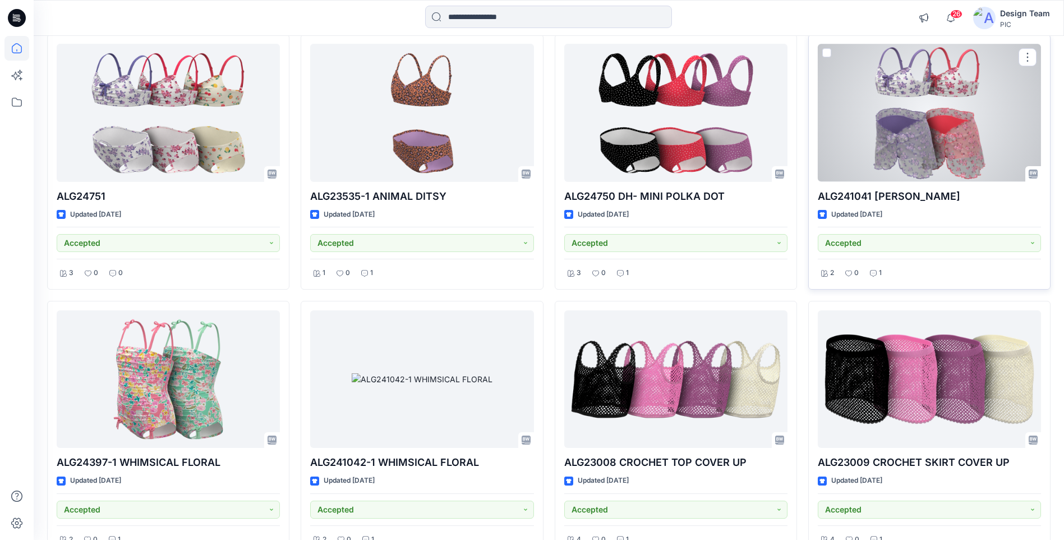
click at [908, 135] on div at bounding box center [929, 112] width 223 height 137
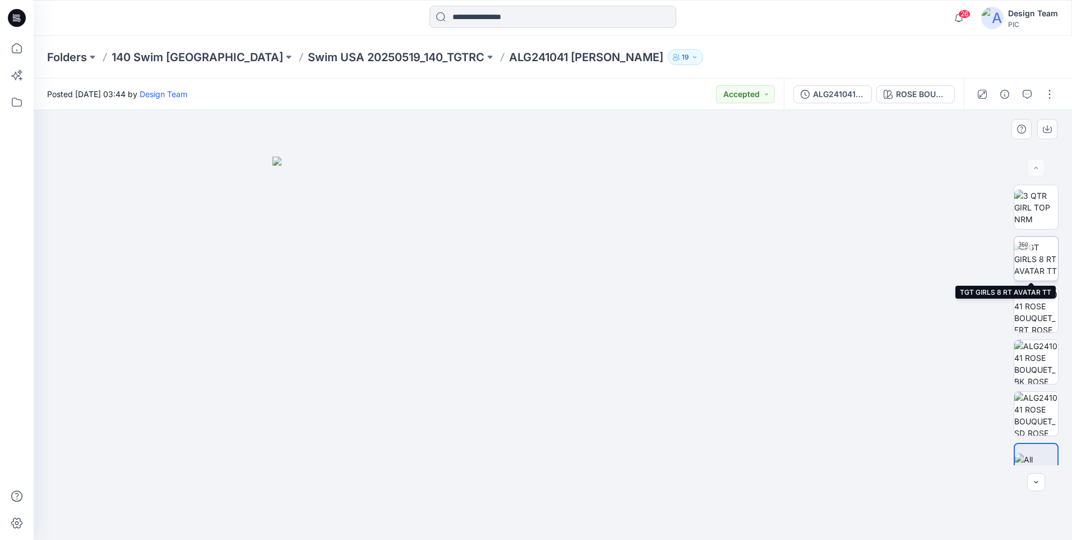
click at [1034, 265] on img at bounding box center [1037, 258] width 44 height 35
drag, startPoint x: 665, startPoint y: 516, endPoint x: 664, endPoint y: 530, distance: 13.5
click at [664, 530] on div at bounding box center [553, 512] width 337 height 56
click at [12, 56] on icon at bounding box center [16, 48] width 25 height 25
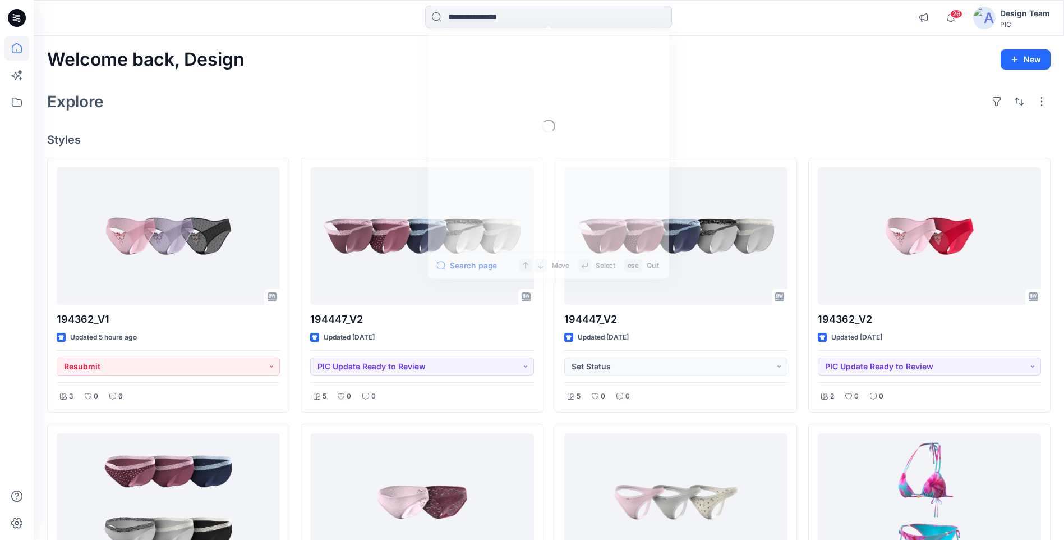
drag, startPoint x: 466, startPoint y: 13, endPoint x: 403, endPoint y: 28, distance: 65.2
click at [467, 13] on input at bounding box center [548, 17] width 247 height 22
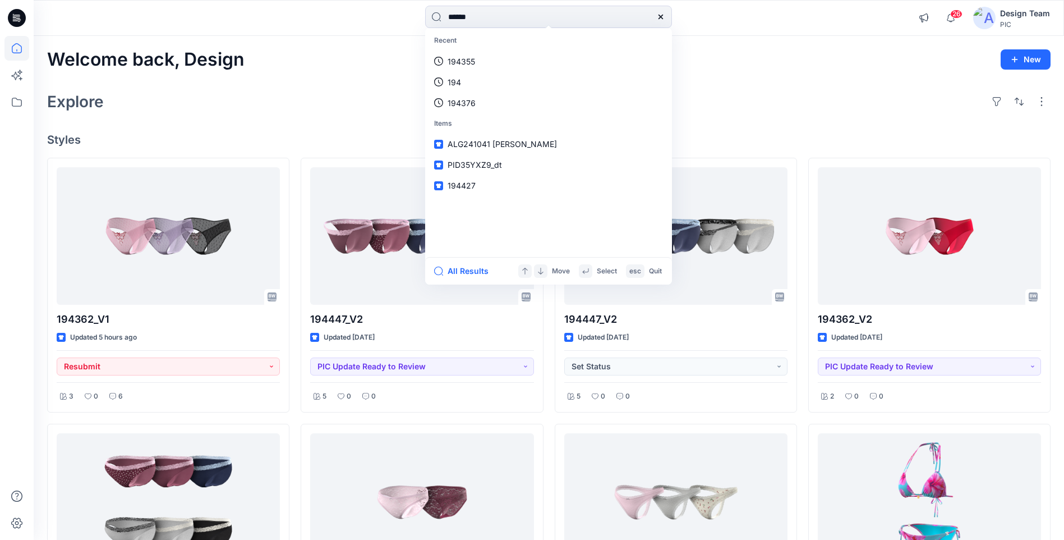
type input "******"
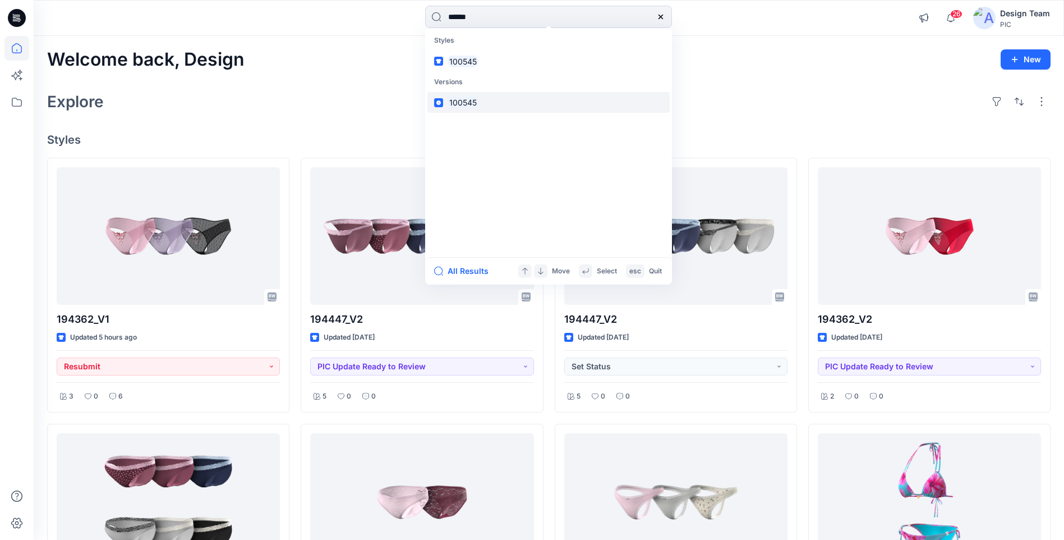
click at [467, 107] on mark "100545" at bounding box center [463, 102] width 31 height 13
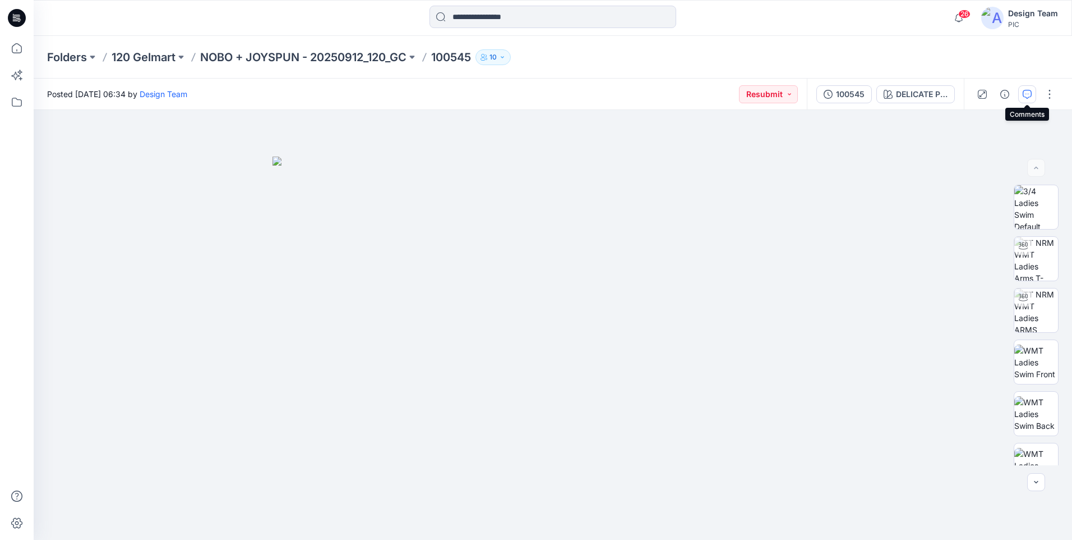
click at [1029, 97] on icon "button" at bounding box center [1027, 94] width 9 height 9
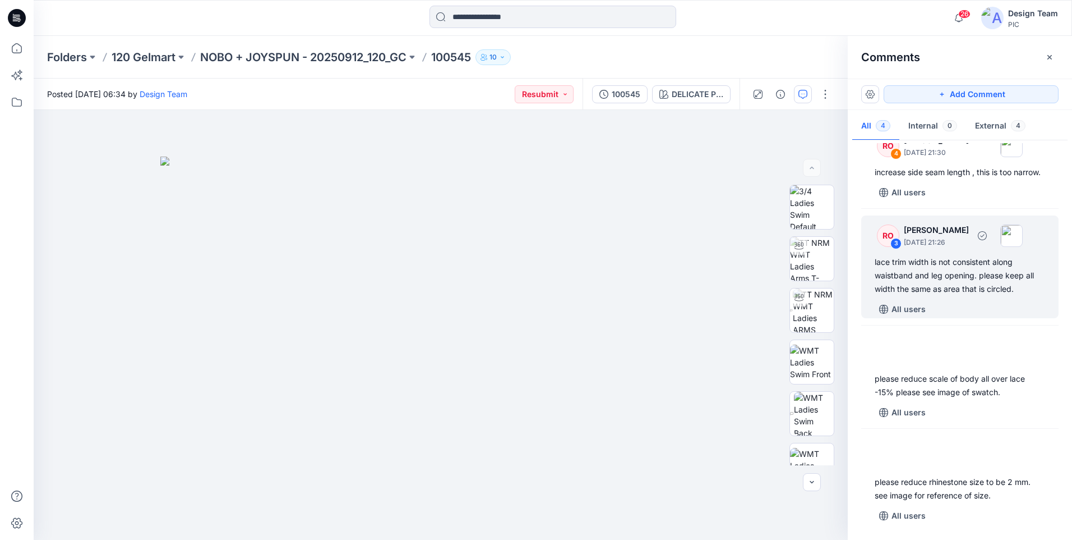
scroll to position [38, 0]
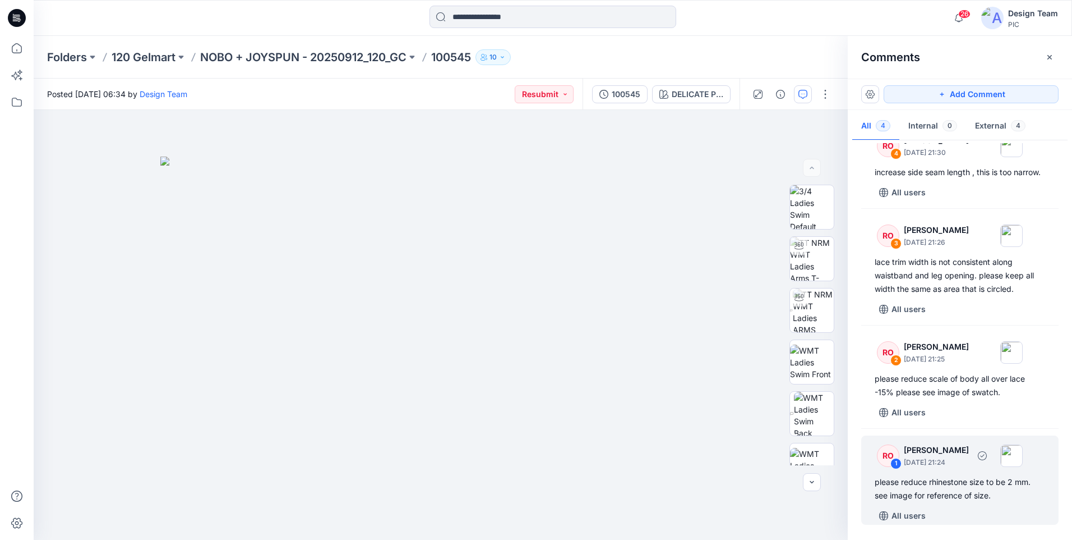
click at [951, 481] on div "please reduce rhinestone size to be 2 mm. see image for reference of size." at bounding box center [960, 488] width 171 height 27
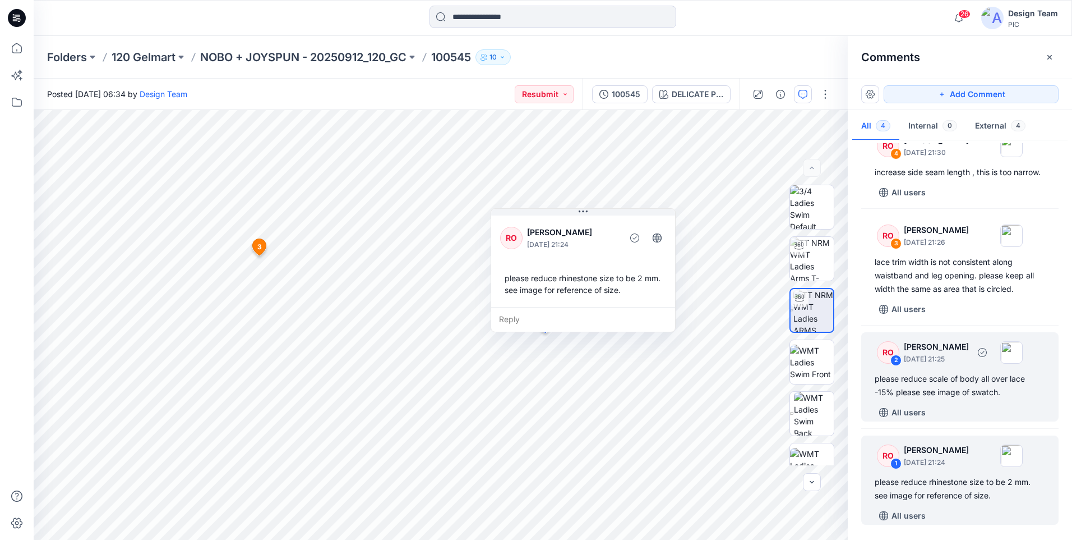
click at [910, 385] on div "please reduce scale of body all over lace -15% please see image of swatch." at bounding box center [960, 385] width 171 height 27
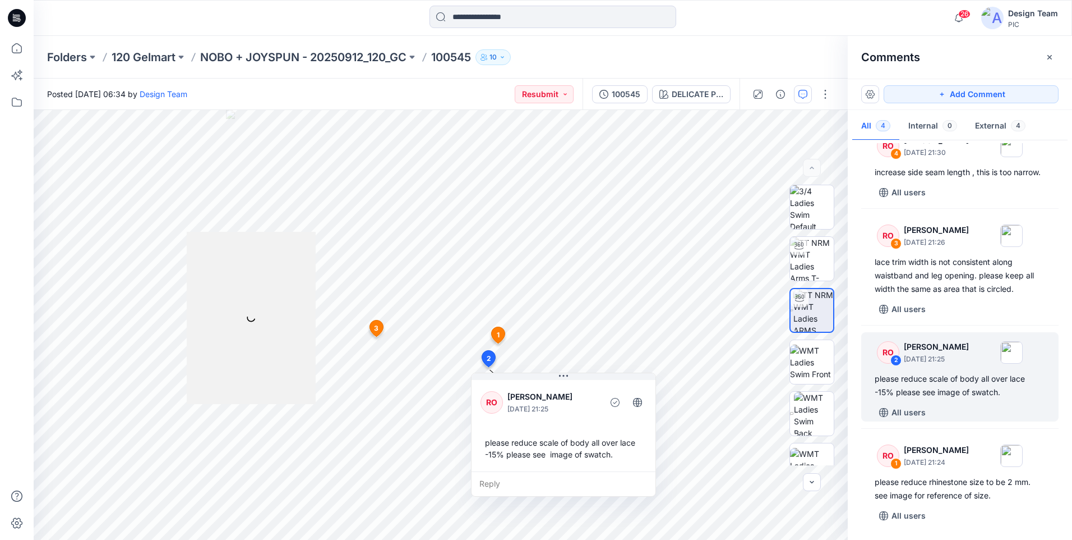
drag, startPoint x: 910, startPoint y: 385, endPoint x: 949, endPoint y: 398, distance: 40.8
click at [949, 398] on div "please reduce scale of body all over lace -15% please see image of swatch." at bounding box center [960, 385] width 171 height 27
click at [483, 484] on div "Reply" at bounding box center [564, 483] width 184 height 25
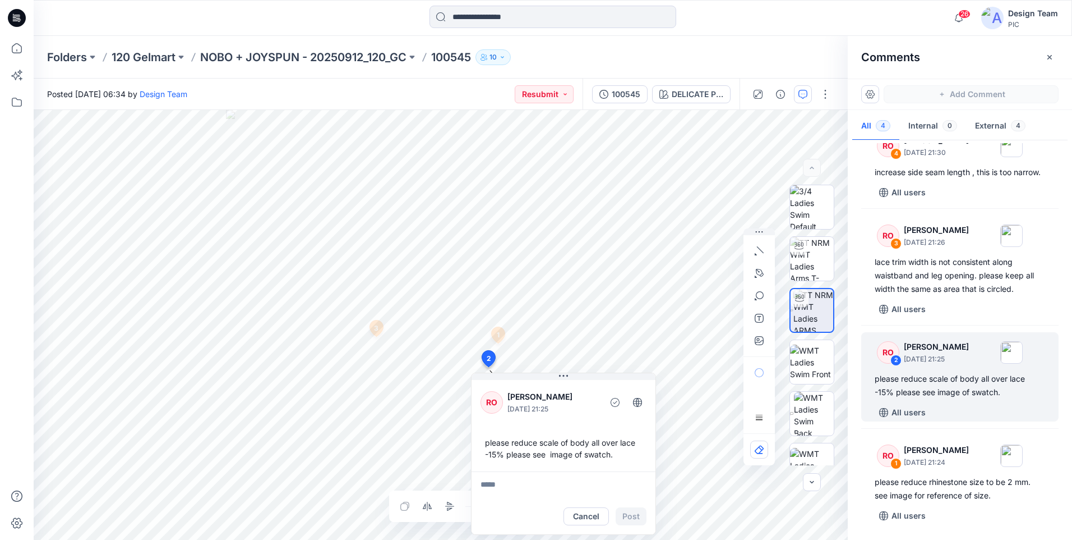
click at [0, 539] on html "26 Notifications RO Raquel Ortiz commented on 194362_V3 View Style 2 hours ago …" at bounding box center [536, 270] width 1072 height 540
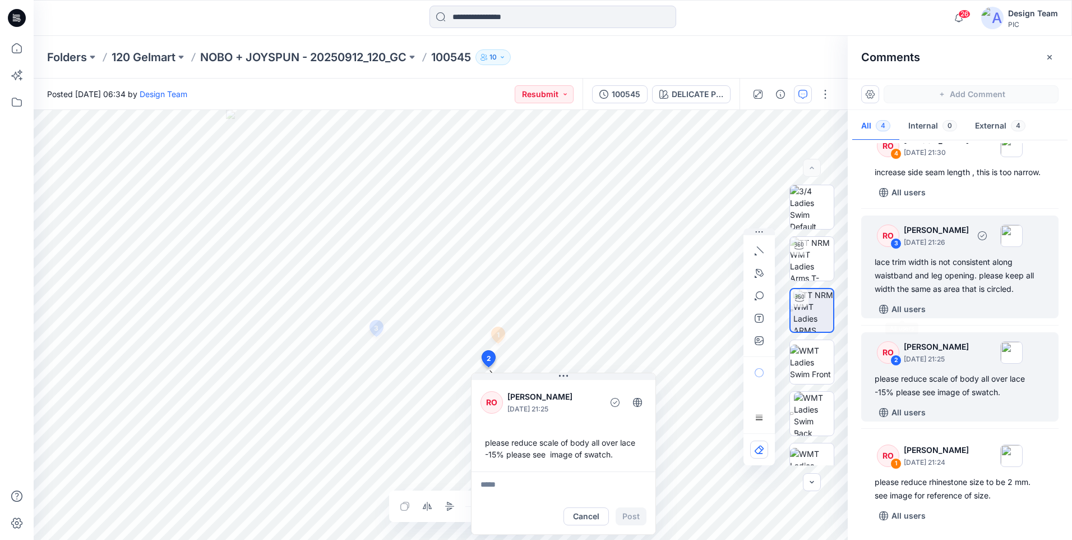
click at [928, 273] on div "lace trim width is not consistent along waistband and leg opening. please keep …" at bounding box center [960, 275] width 171 height 40
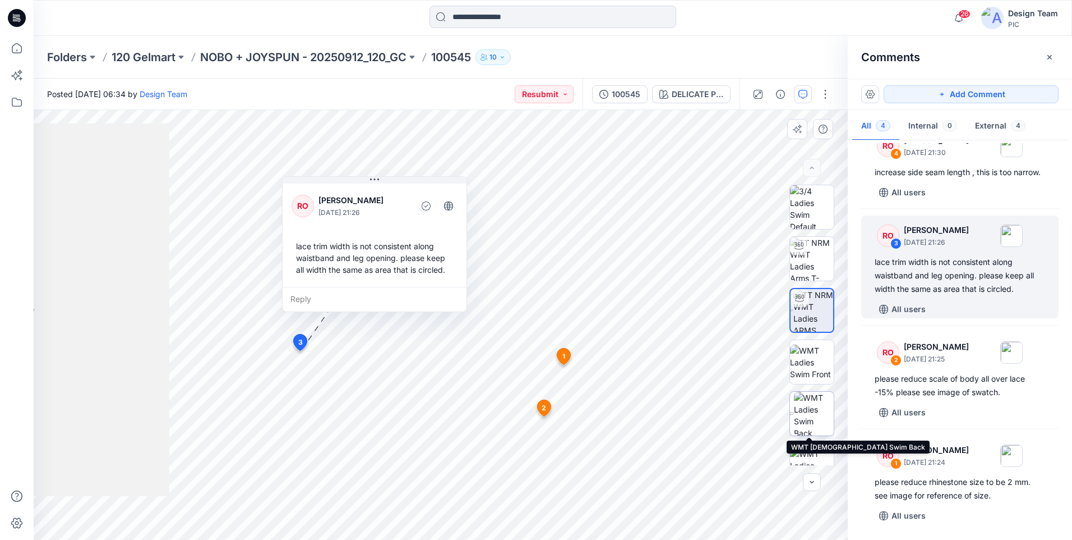
click at [816, 426] on img at bounding box center [814, 414] width 40 height 44
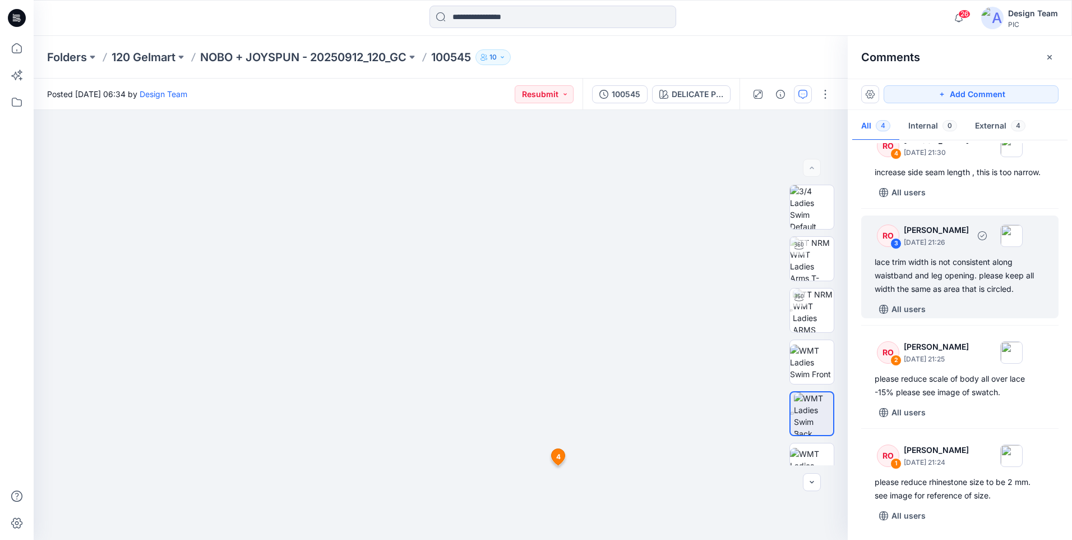
click at [947, 284] on div "lace trim width is not consistent along waistband and leg opening. please keep …" at bounding box center [960, 275] width 171 height 40
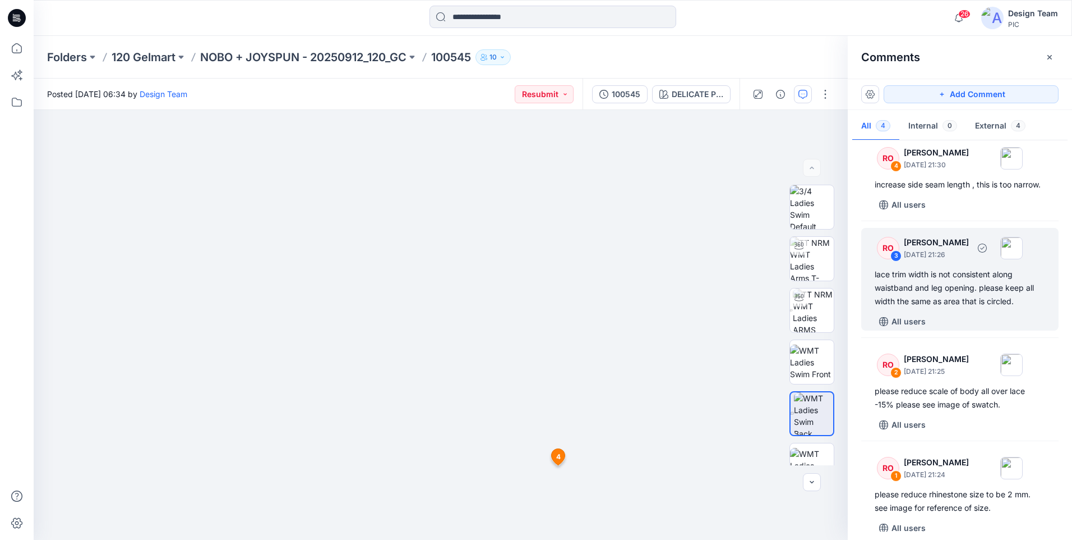
scroll to position [0, 0]
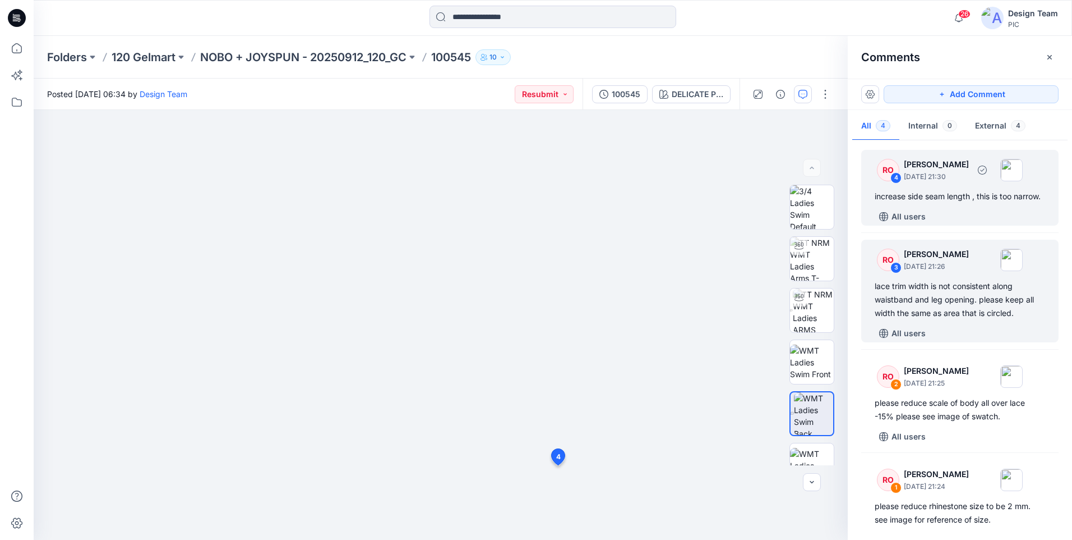
click at [978, 203] on div "increase side seam length , this is too narrow." at bounding box center [960, 196] width 171 height 13
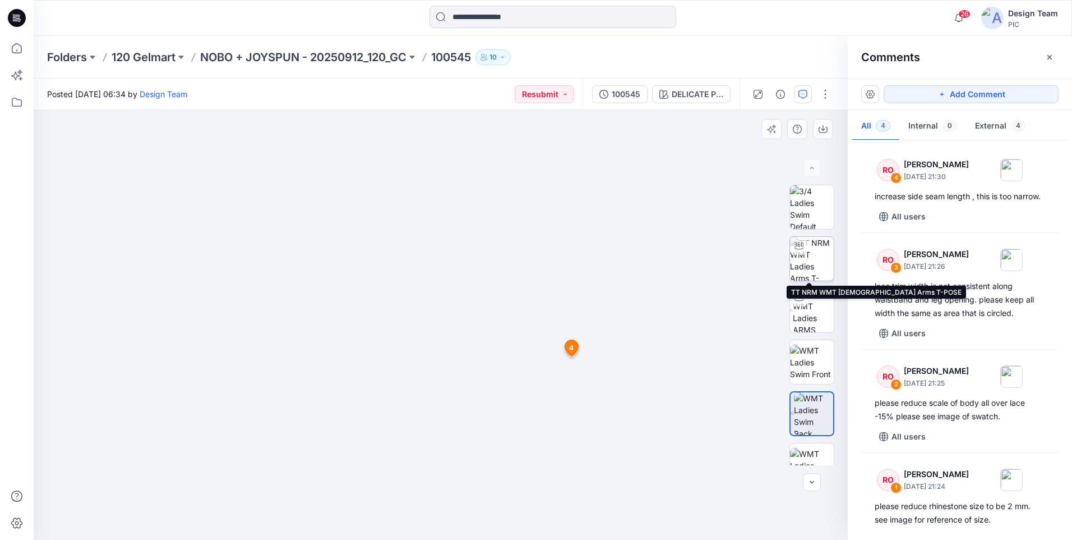
click at [817, 277] on img at bounding box center [812, 259] width 44 height 44
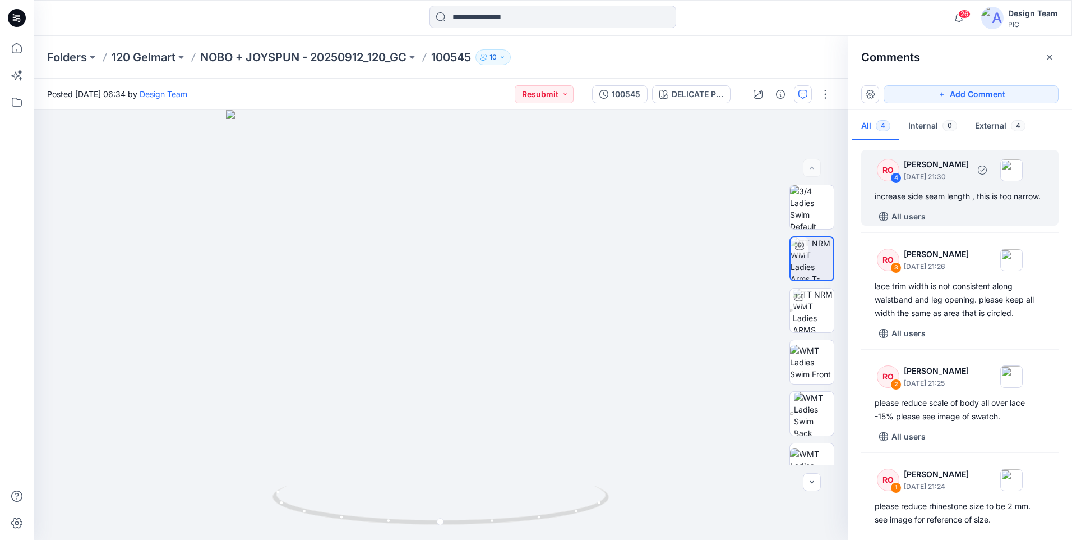
click at [902, 198] on div "increase side seam length , this is too narrow." at bounding box center [960, 196] width 171 height 13
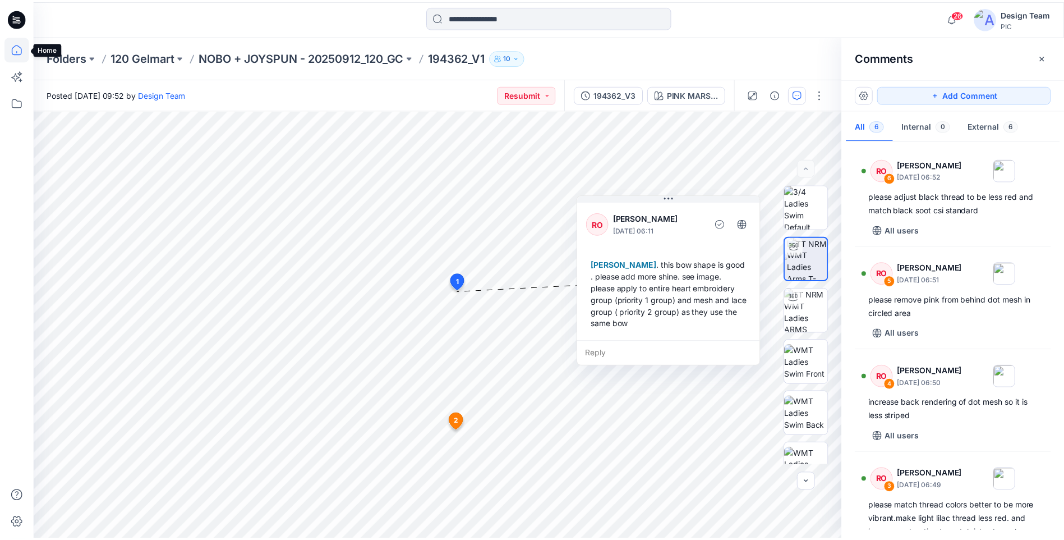
scroll to position [311, 0]
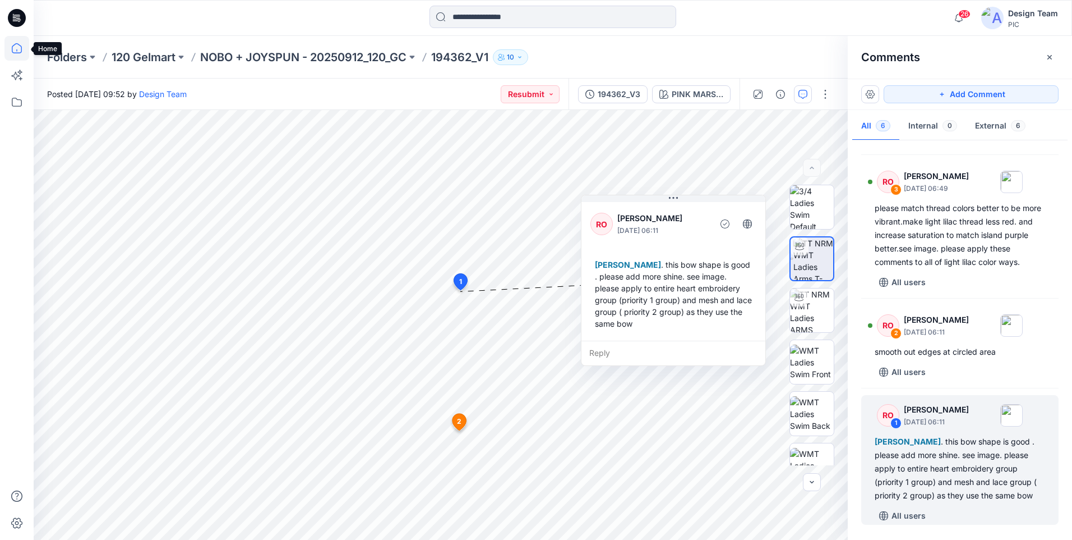
click at [20, 50] on icon at bounding box center [16, 48] width 25 height 25
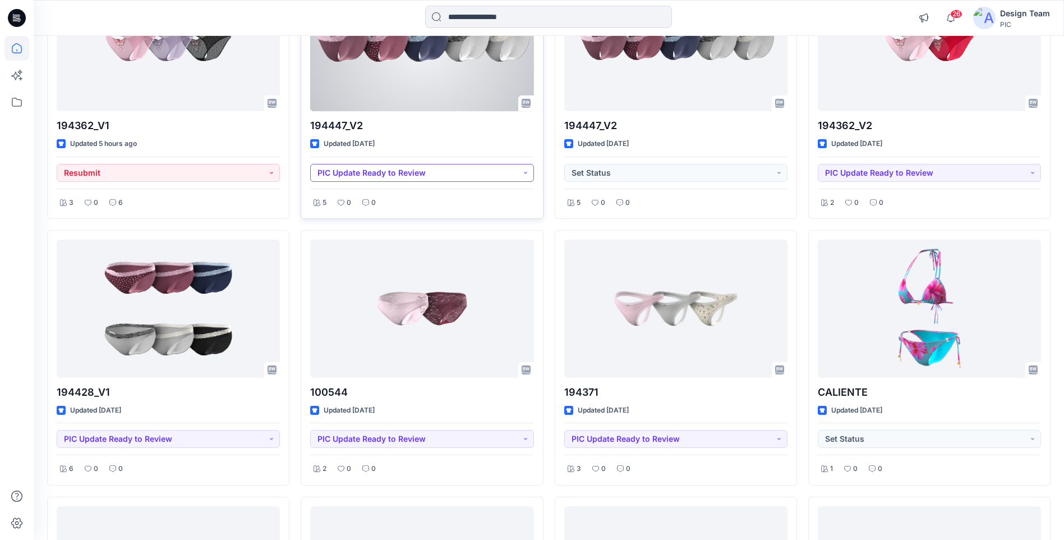
scroll to position [224, 0]
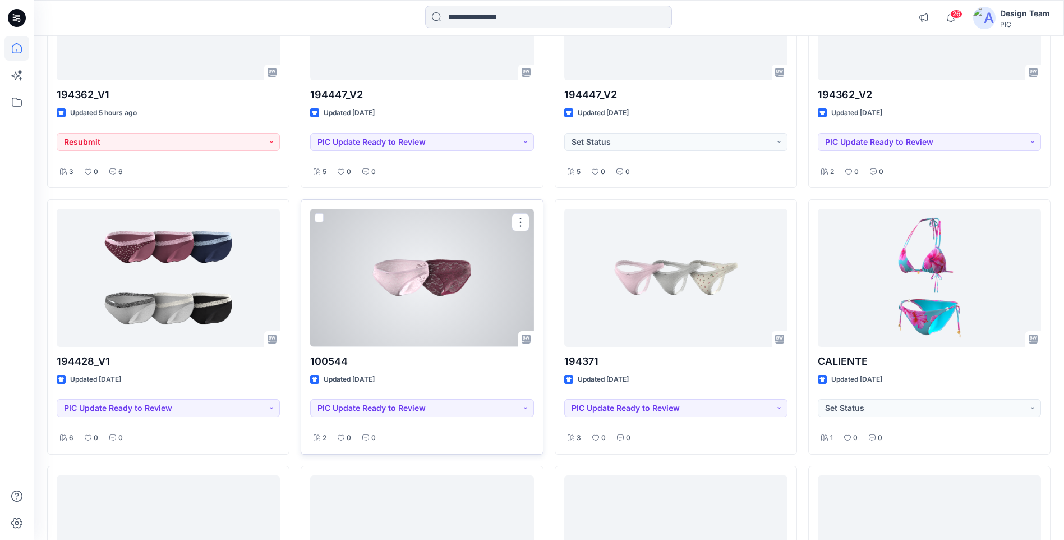
click at [473, 271] on div at bounding box center [421, 277] width 223 height 137
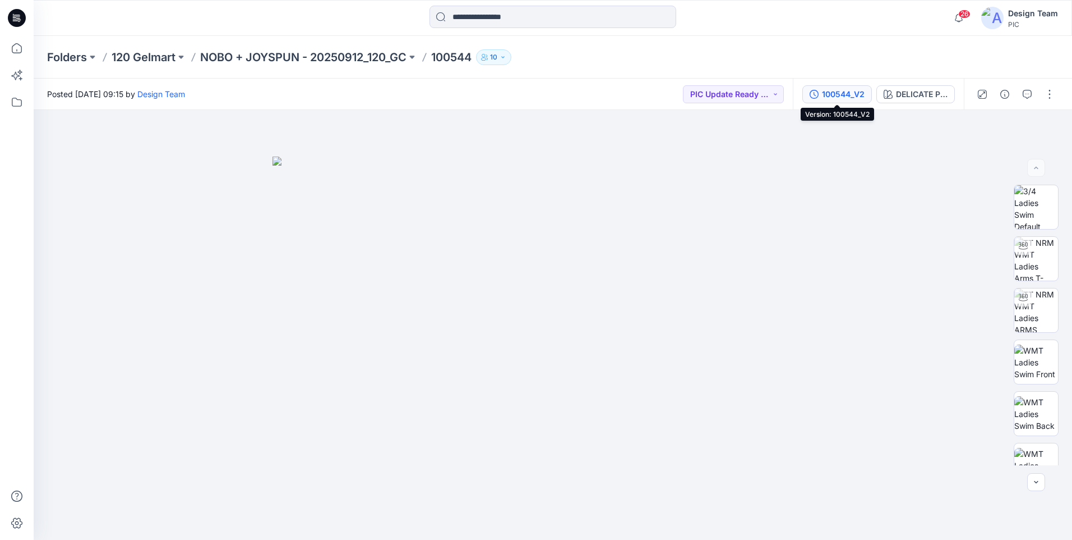
click at [842, 88] on div "100544_V2" at bounding box center [843, 94] width 43 height 12
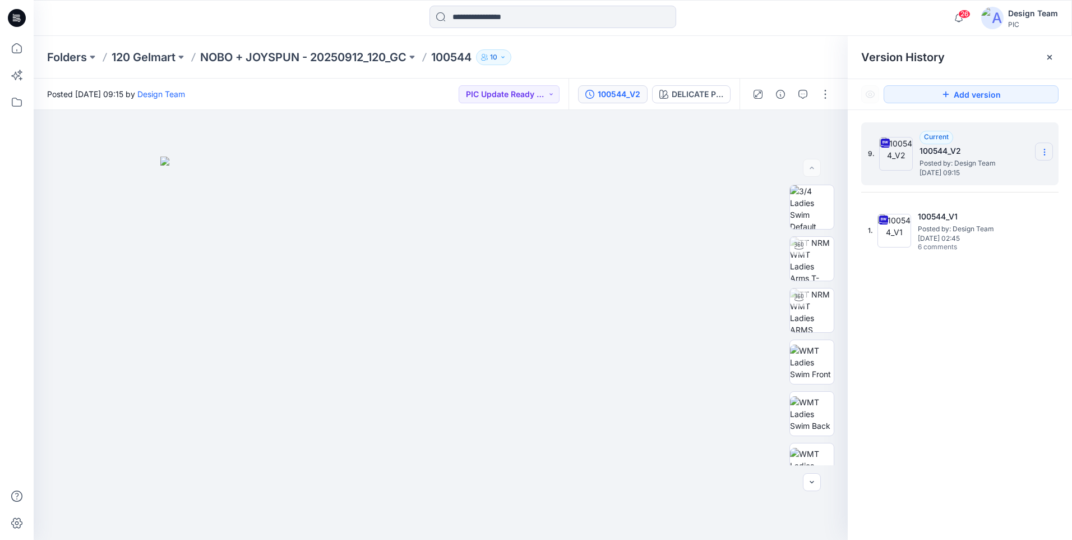
click at [1047, 144] on section at bounding box center [1044, 151] width 18 height 18
click at [947, 175] on span "Download Source BW File" at bounding box center [988, 173] width 94 height 13
drag, startPoint x: 710, startPoint y: 146, endPoint x: 752, endPoint y: 131, distance: 44.7
click at [715, 143] on div at bounding box center [441, 325] width 814 height 430
click at [801, 90] on icon "button" at bounding box center [803, 94] width 9 height 9
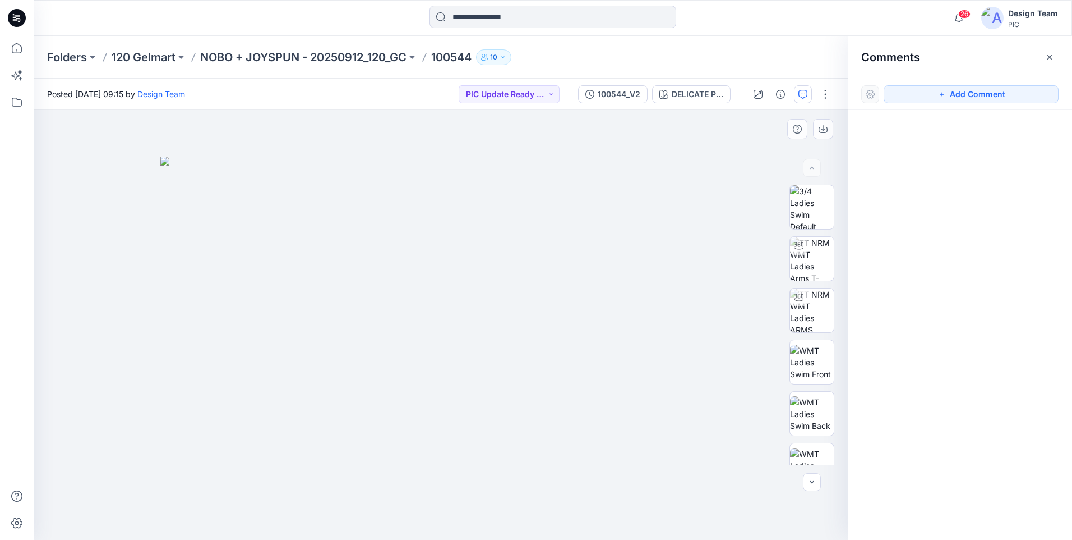
click at [558, 346] on img at bounding box center [440, 347] width 561 height 383
